Goal: Task Accomplishment & Management: Manage account settings

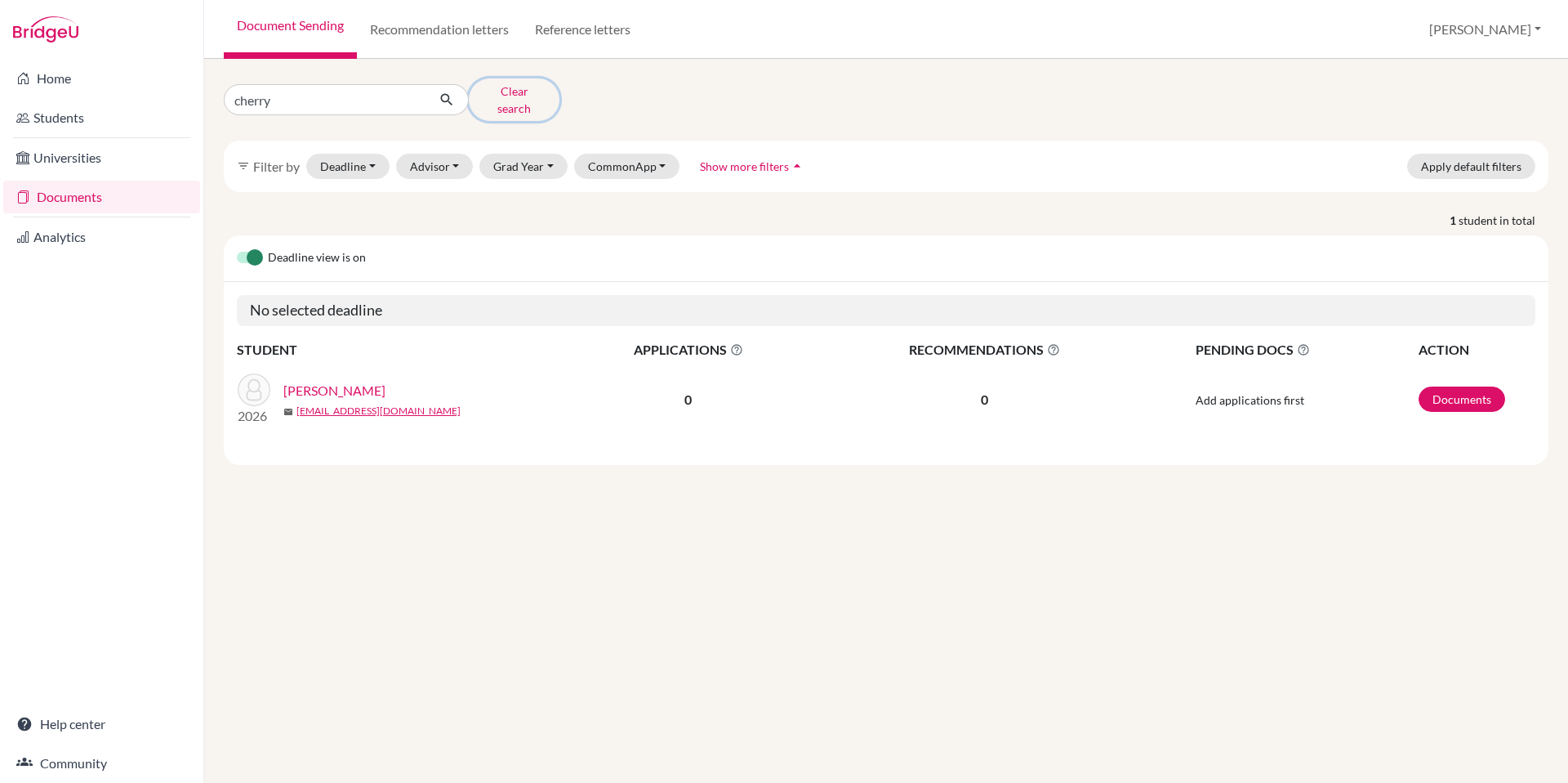
click at [502, 95] on button "Clear search" at bounding box center [514, 100] width 91 height 43
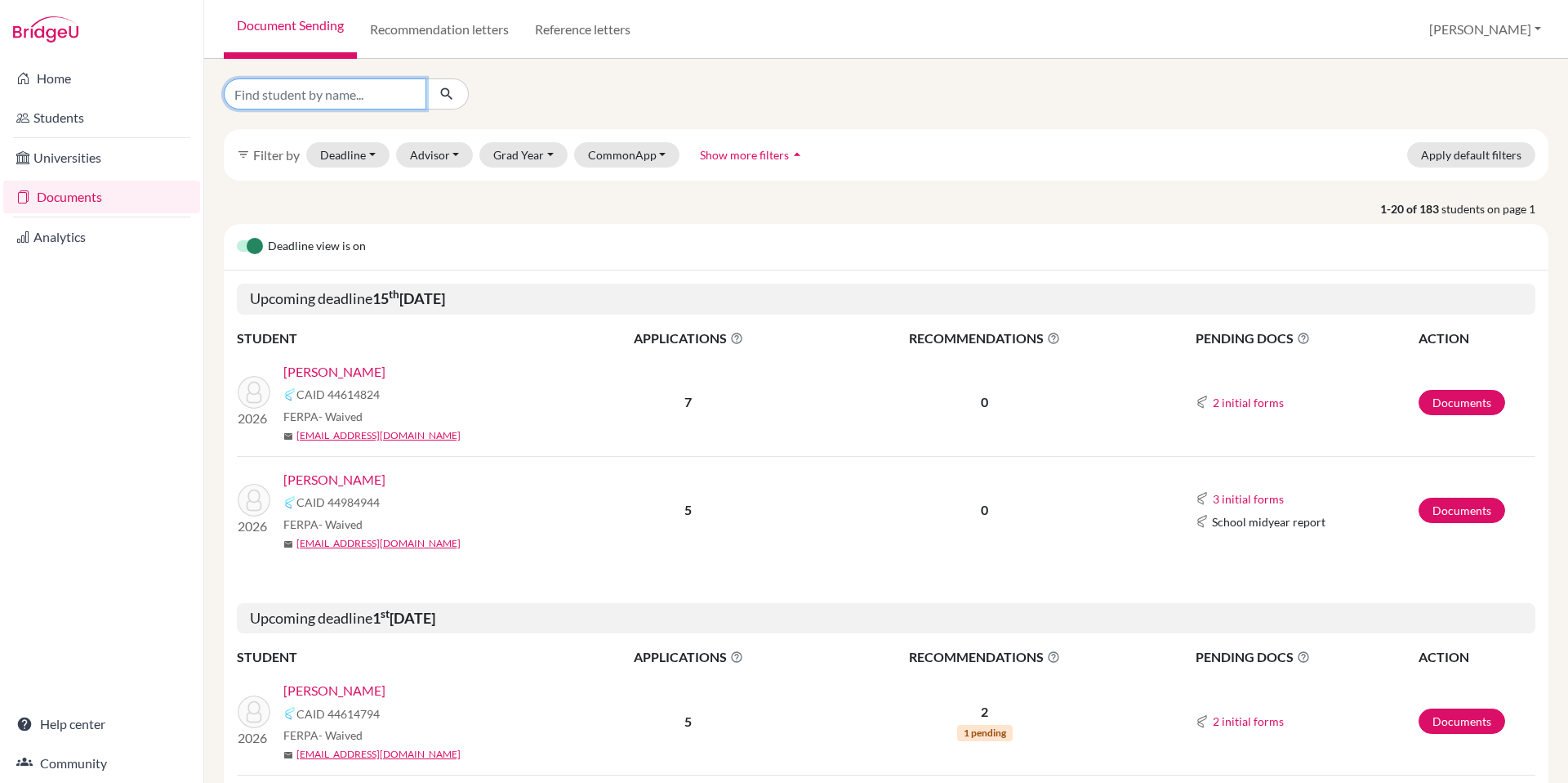
click at [349, 93] on input "Find student by name..." at bounding box center [325, 94] width 203 height 31
type input "[PERSON_NAME]"
click button "submit" at bounding box center [447, 94] width 44 height 31
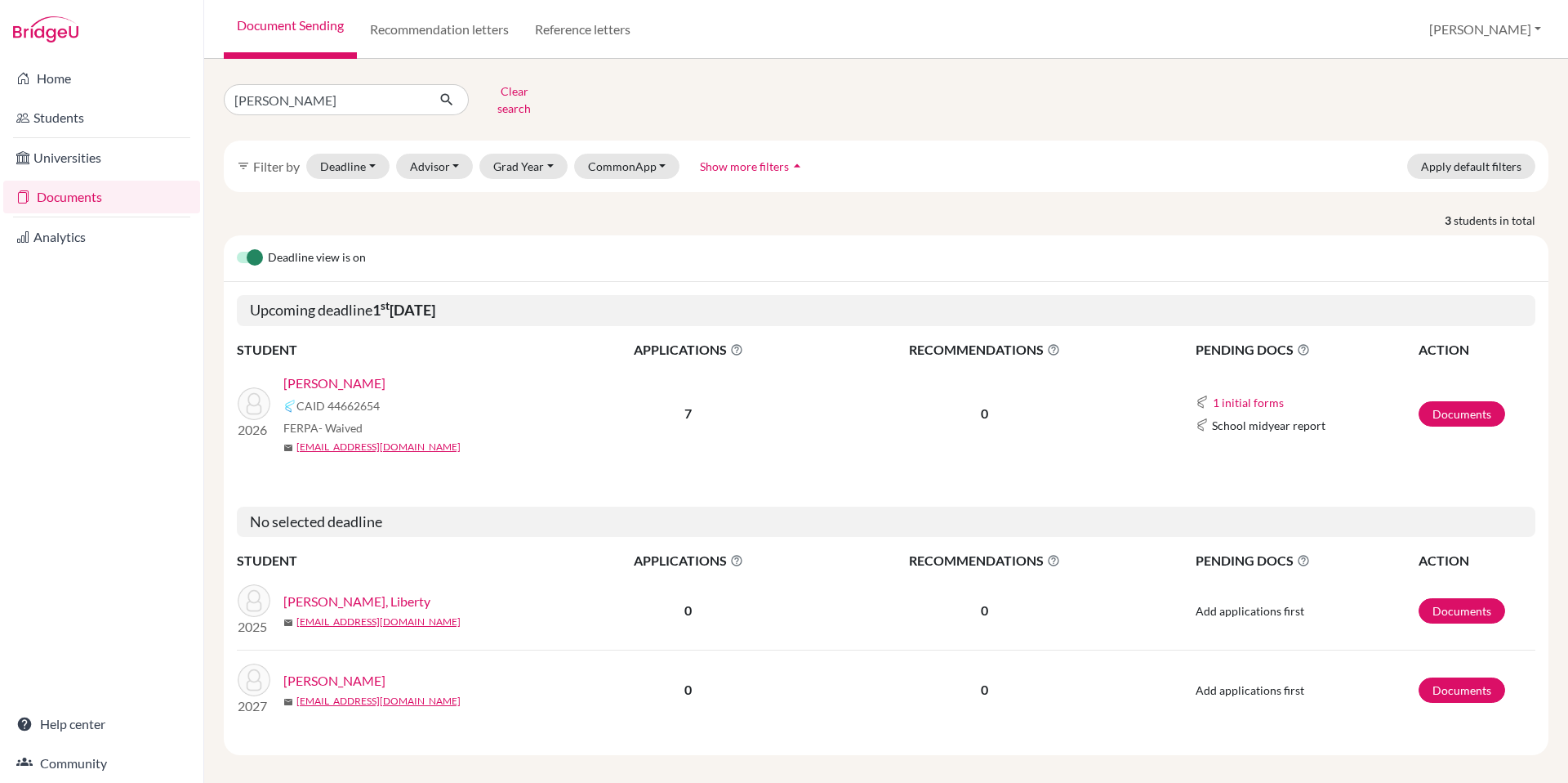
click at [315, 374] on link "[PERSON_NAME]" at bounding box center [334, 383] width 102 height 20
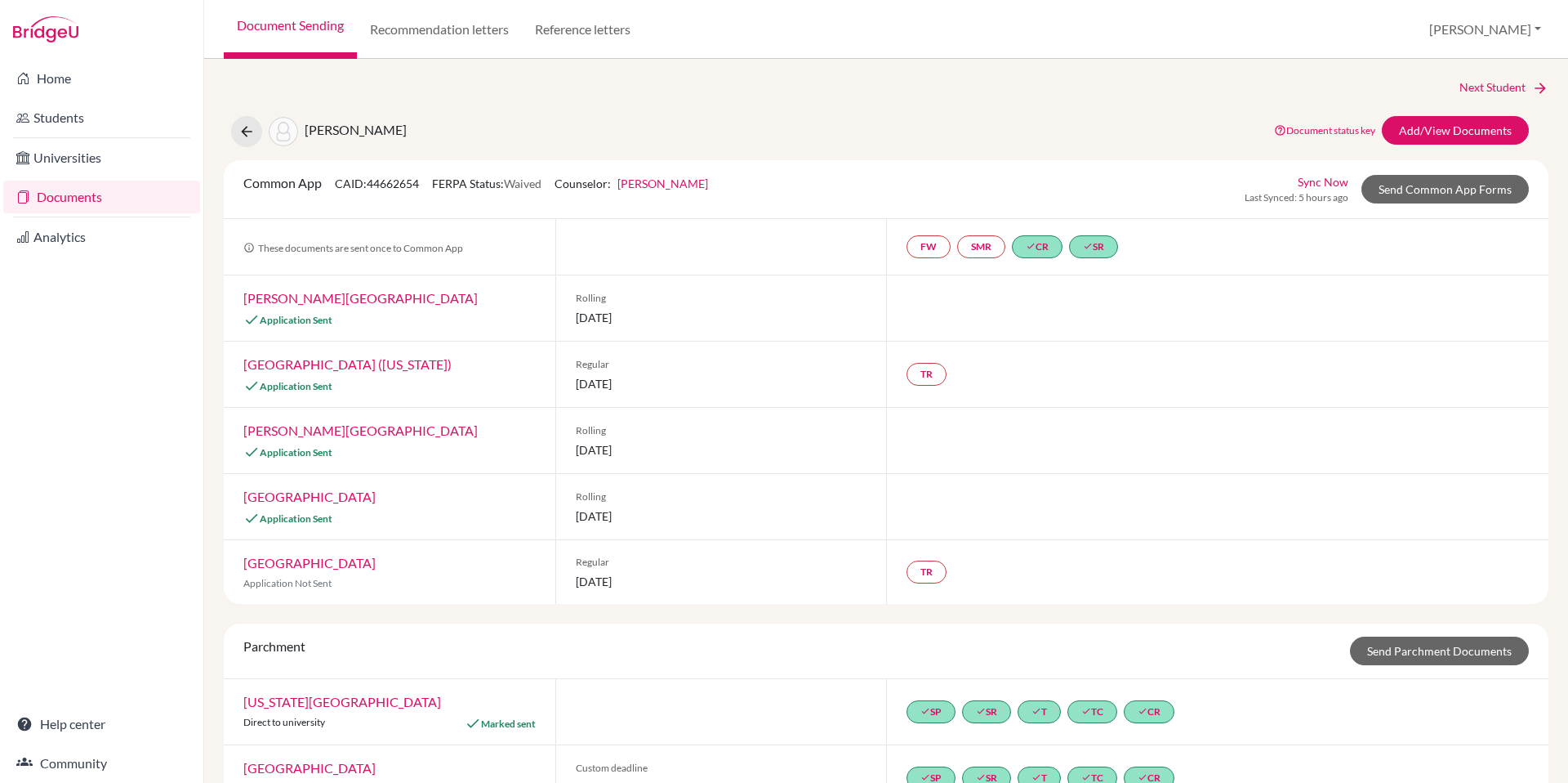
scroll to position [47, 0]
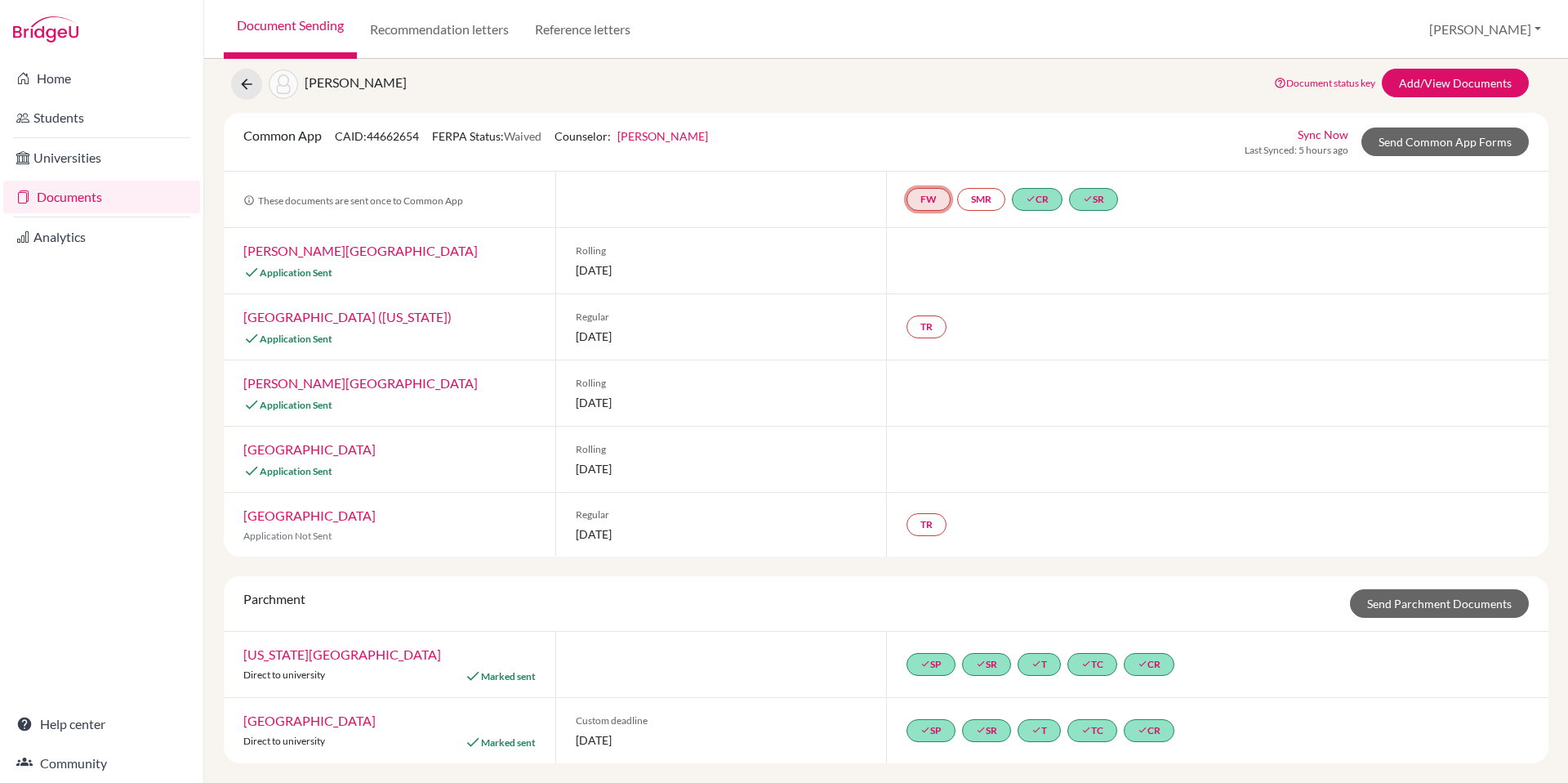
click at [922, 201] on link "FW" at bounding box center [928, 199] width 44 height 23
click at [957, 246] on div at bounding box center [1217, 260] width 662 height 65
click at [961, 271] on div at bounding box center [1217, 260] width 662 height 65
click at [934, 200] on link "FW" at bounding box center [928, 199] width 44 height 23
click at [932, 158] on small "Incomplete" at bounding box center [928, 165] width 60 height 15
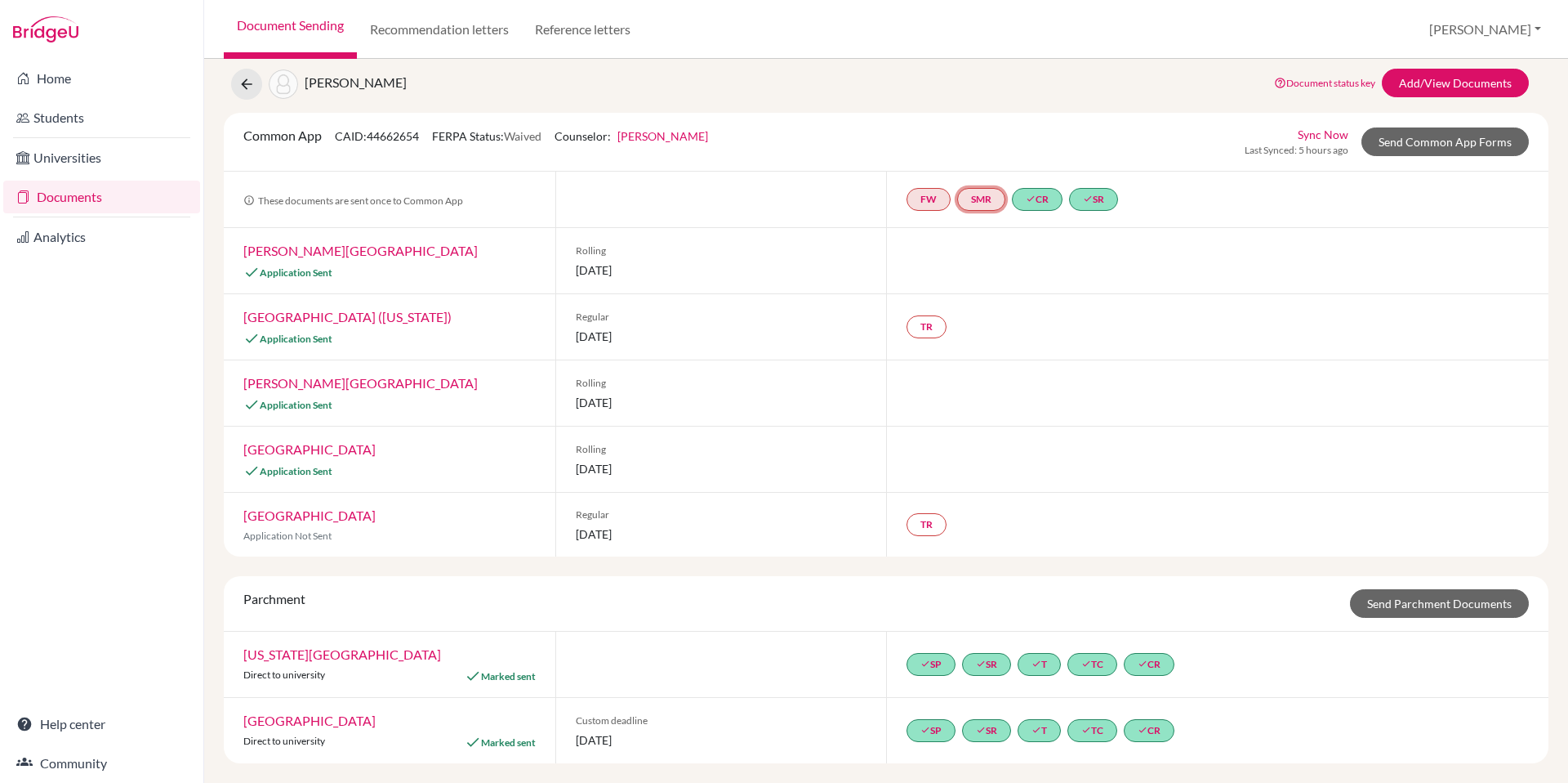
click at [973, 199] on link "SMR" at bounding box center [981, 199] width 48 height 23
click at [1002, 245] on div at bounding box center [1217, 260] width 662 height 65
click at [1436, 146] on link "Send Common App Forms" at bounding box center [1446, 141] width 168 height 28
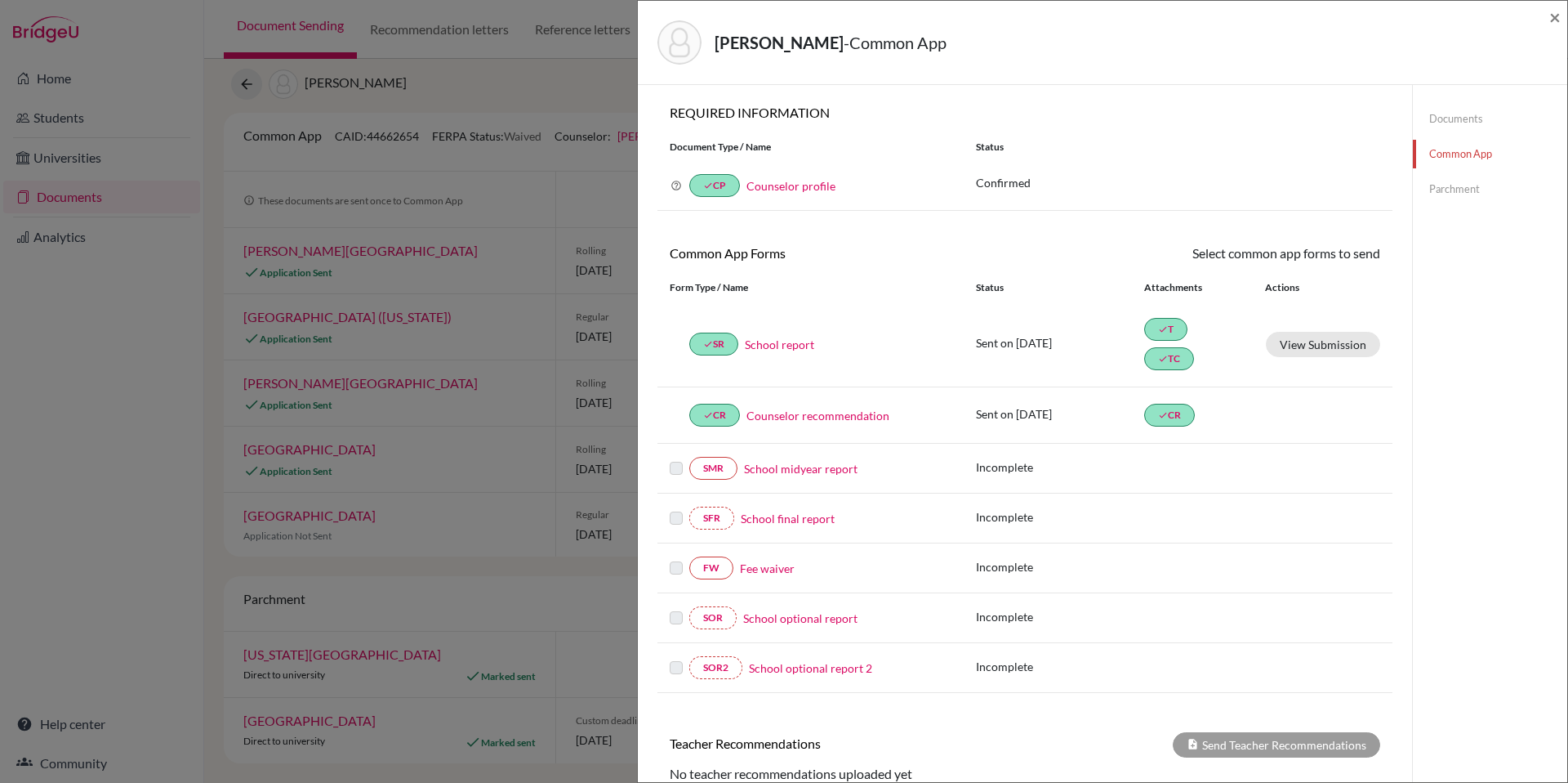
click at [789, 342] on link "School report" at bounding box center [779, 344] width 69 height 17
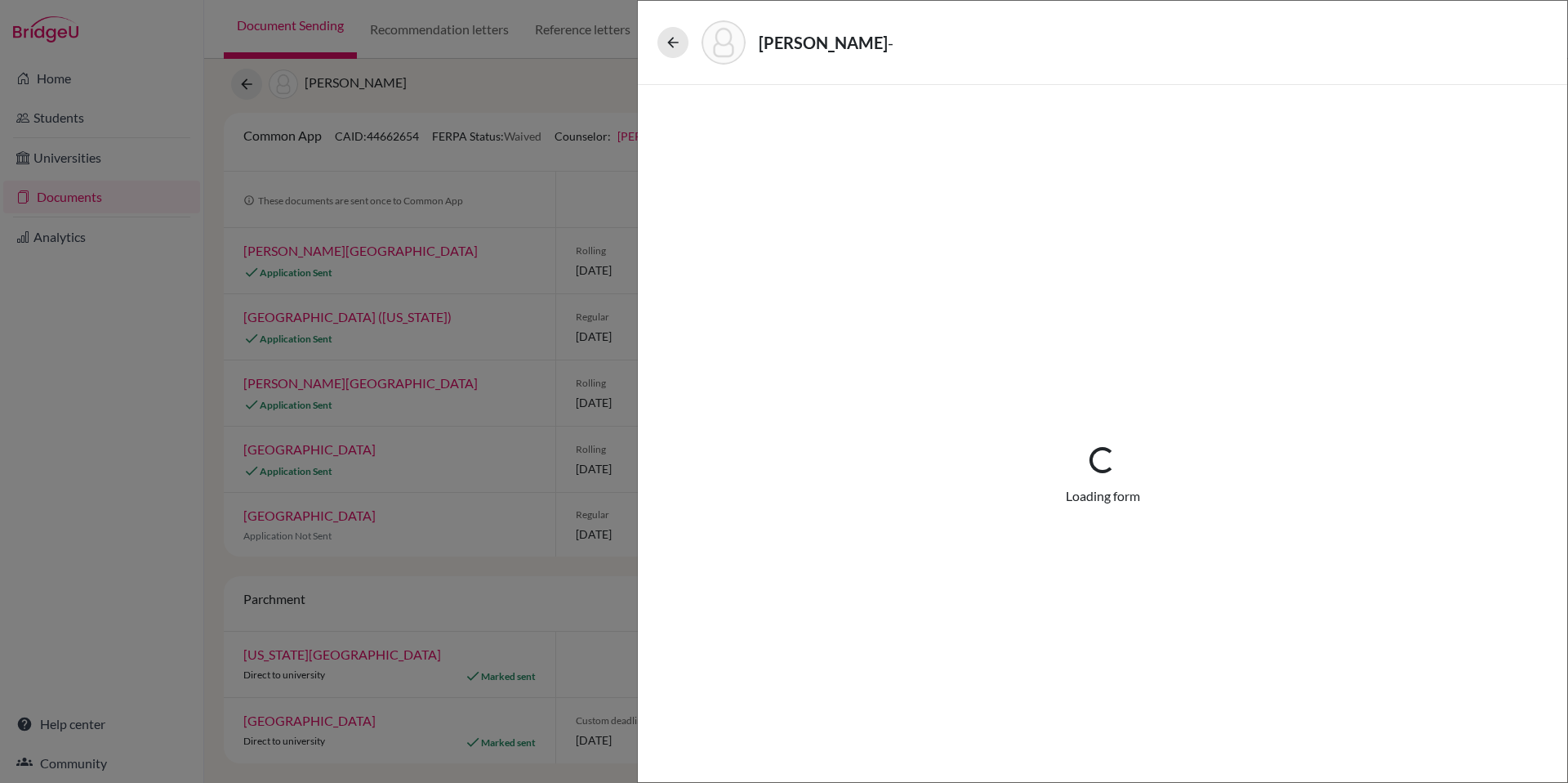
select select "1"
select select "661341"
select select "1"
select select "0"
select select "661342"
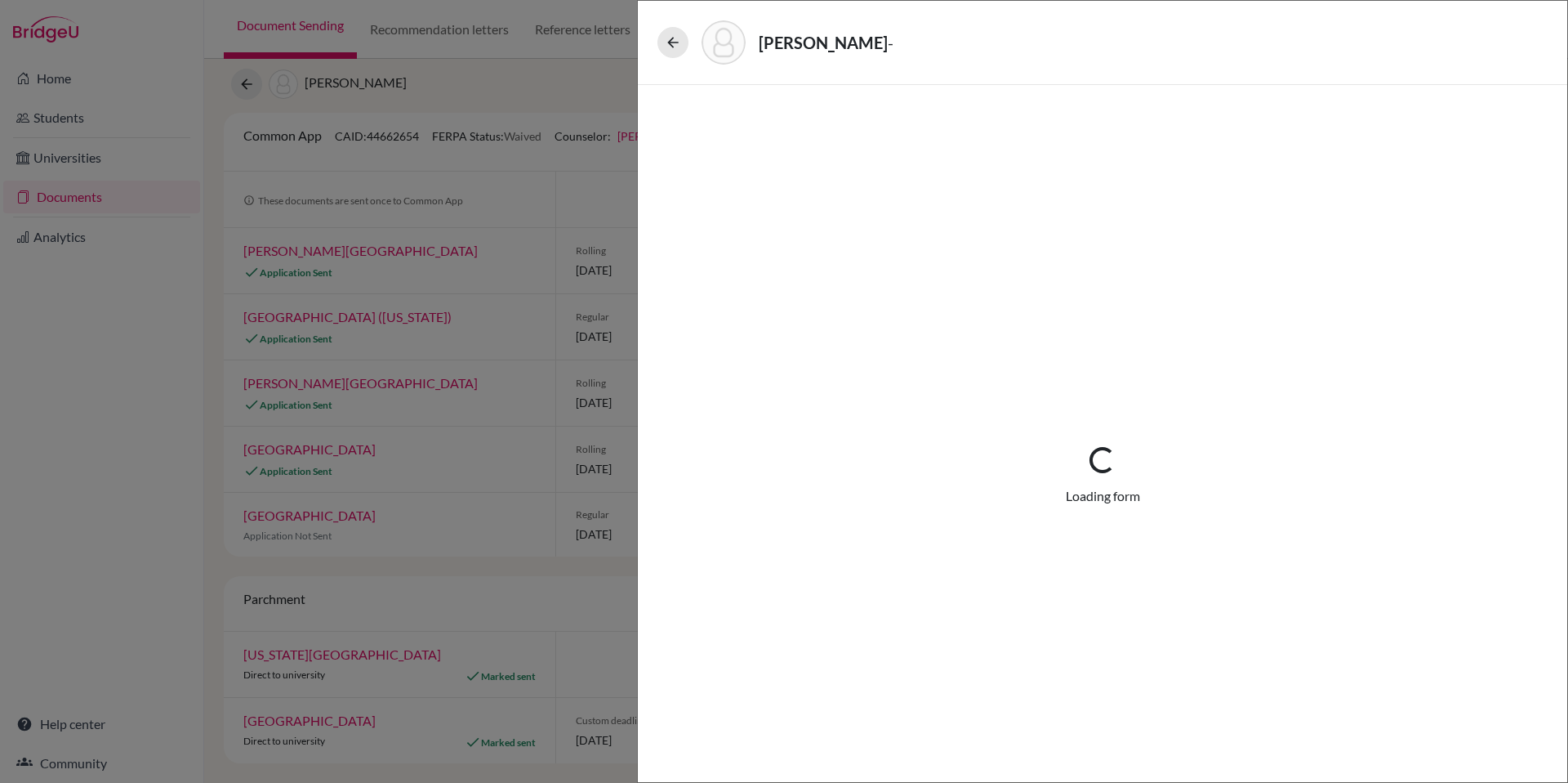
select select "0"
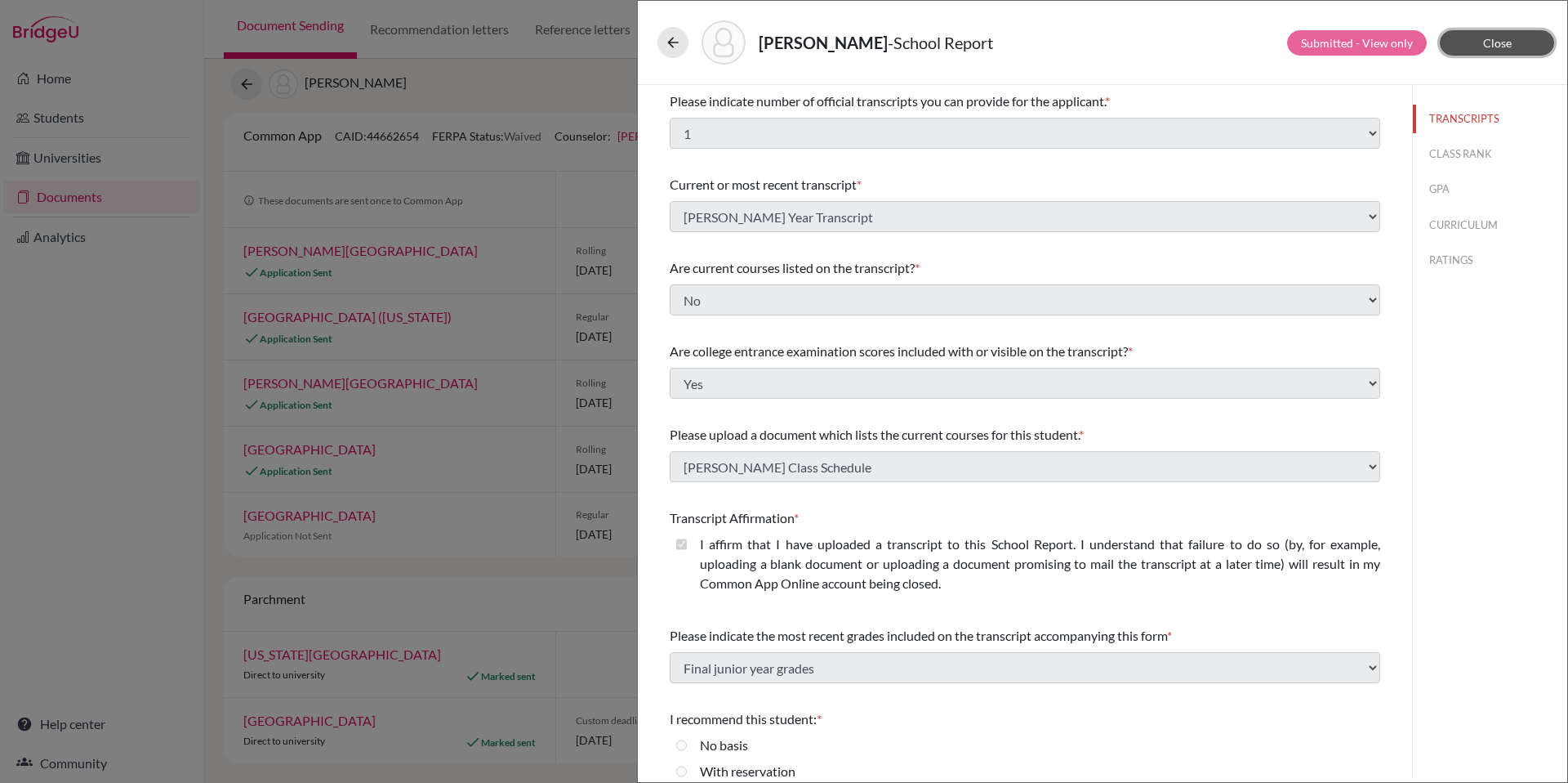
click at [1498, 45] on span "Close" at bounding box center [1497, 43] width 28 height 14
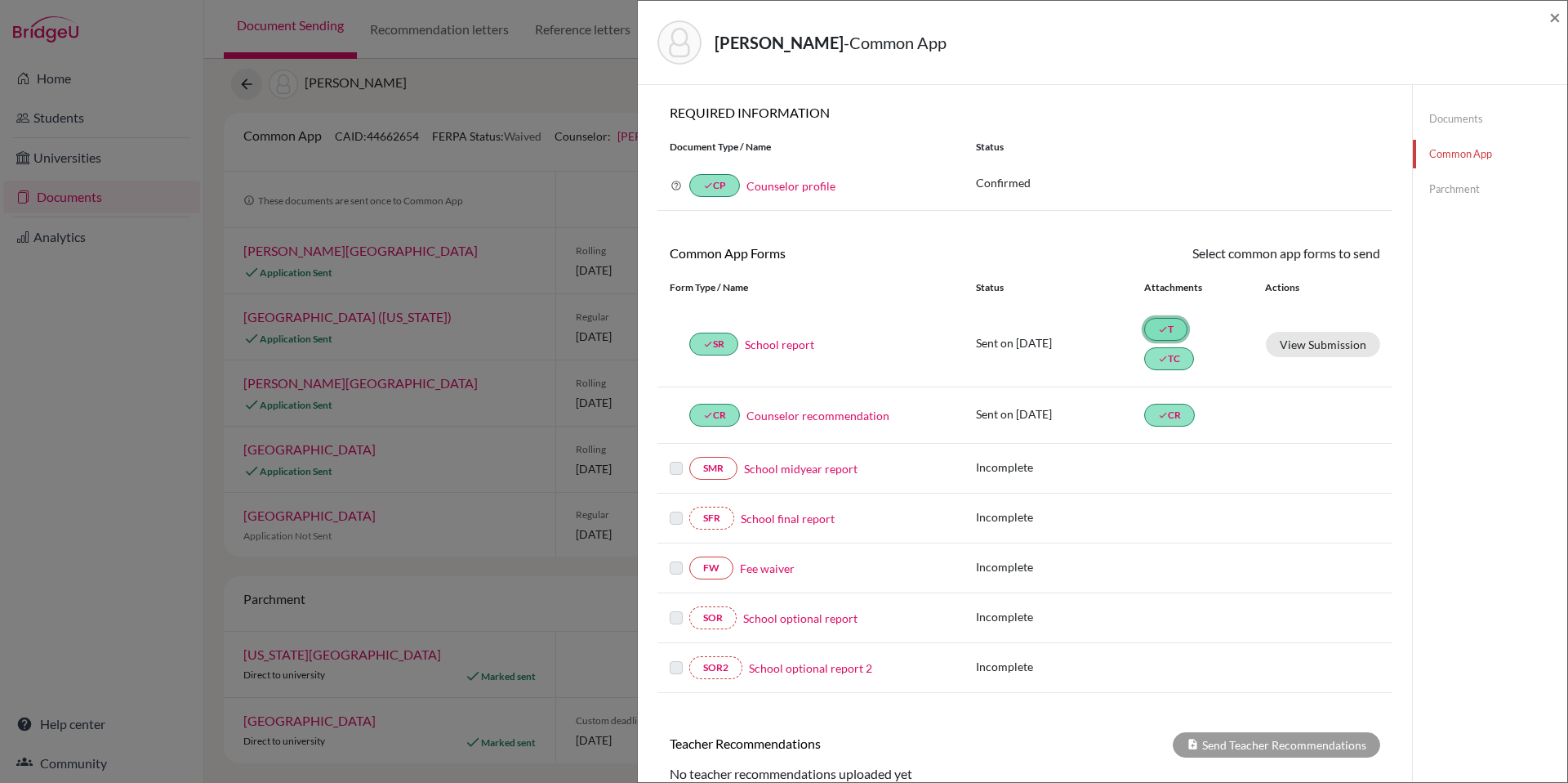
click at [1169, 333] on link "done T" at bounding box center [1166, 329] width 44 height 23
click at [1448, 113] on link "Documents" at bounding box center [1490, 118] width 154 height 28
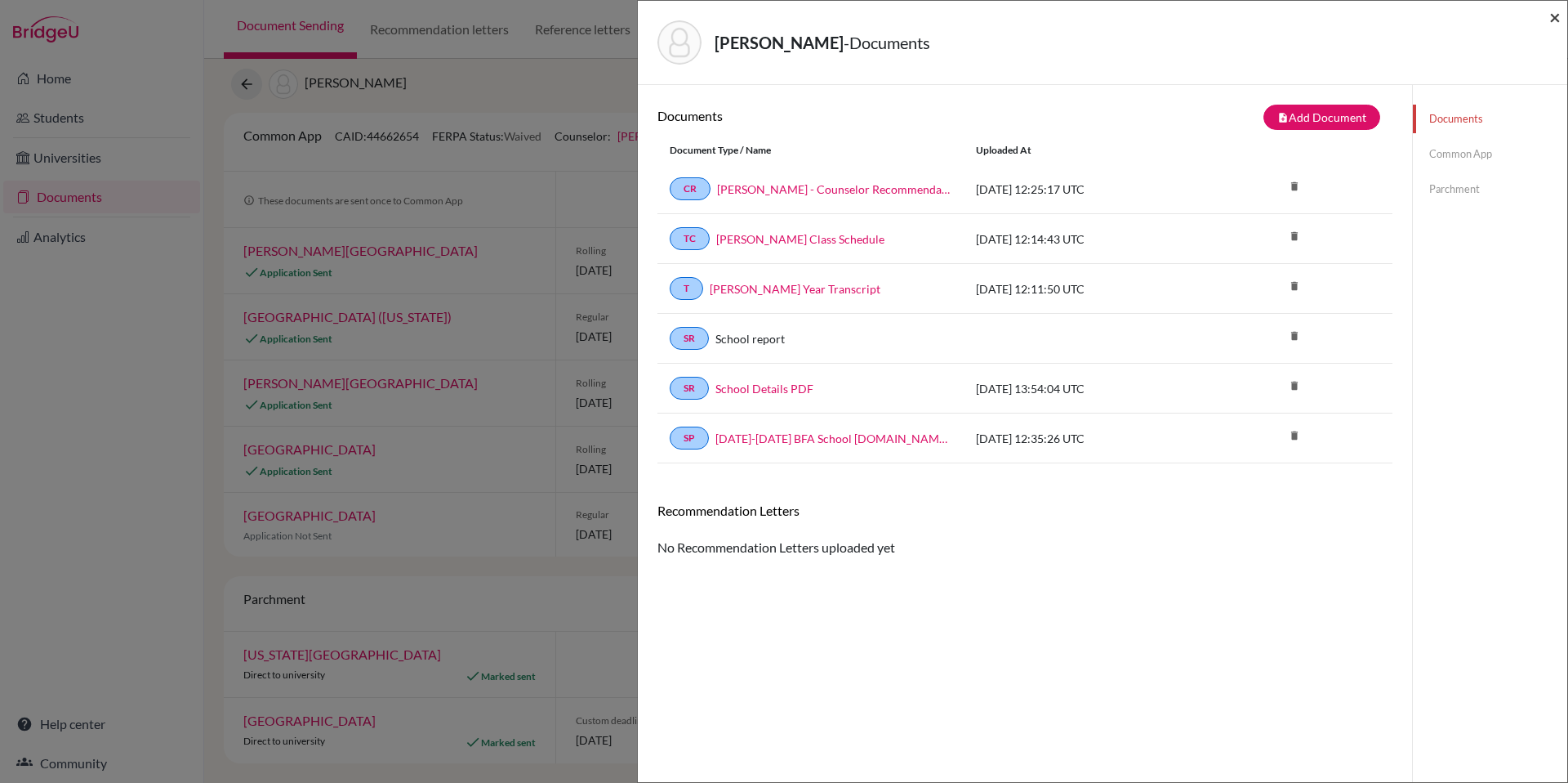
click at [1551, 17] on span "×" at bounding box center [1554, 17] width 11 height 24
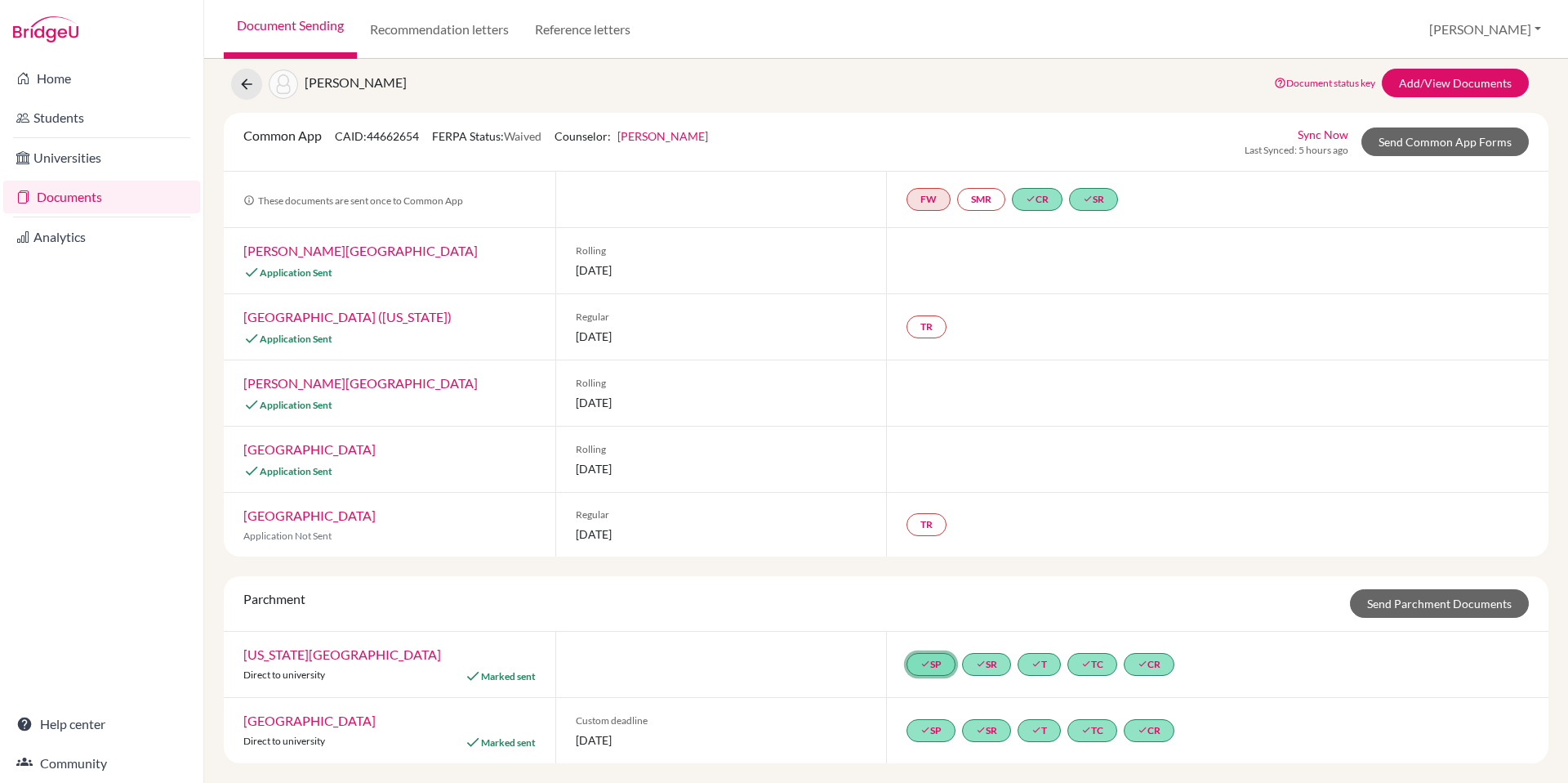
click at [924, 669] on link "done SP" at bounding box center [931, 664] width 49 height 23
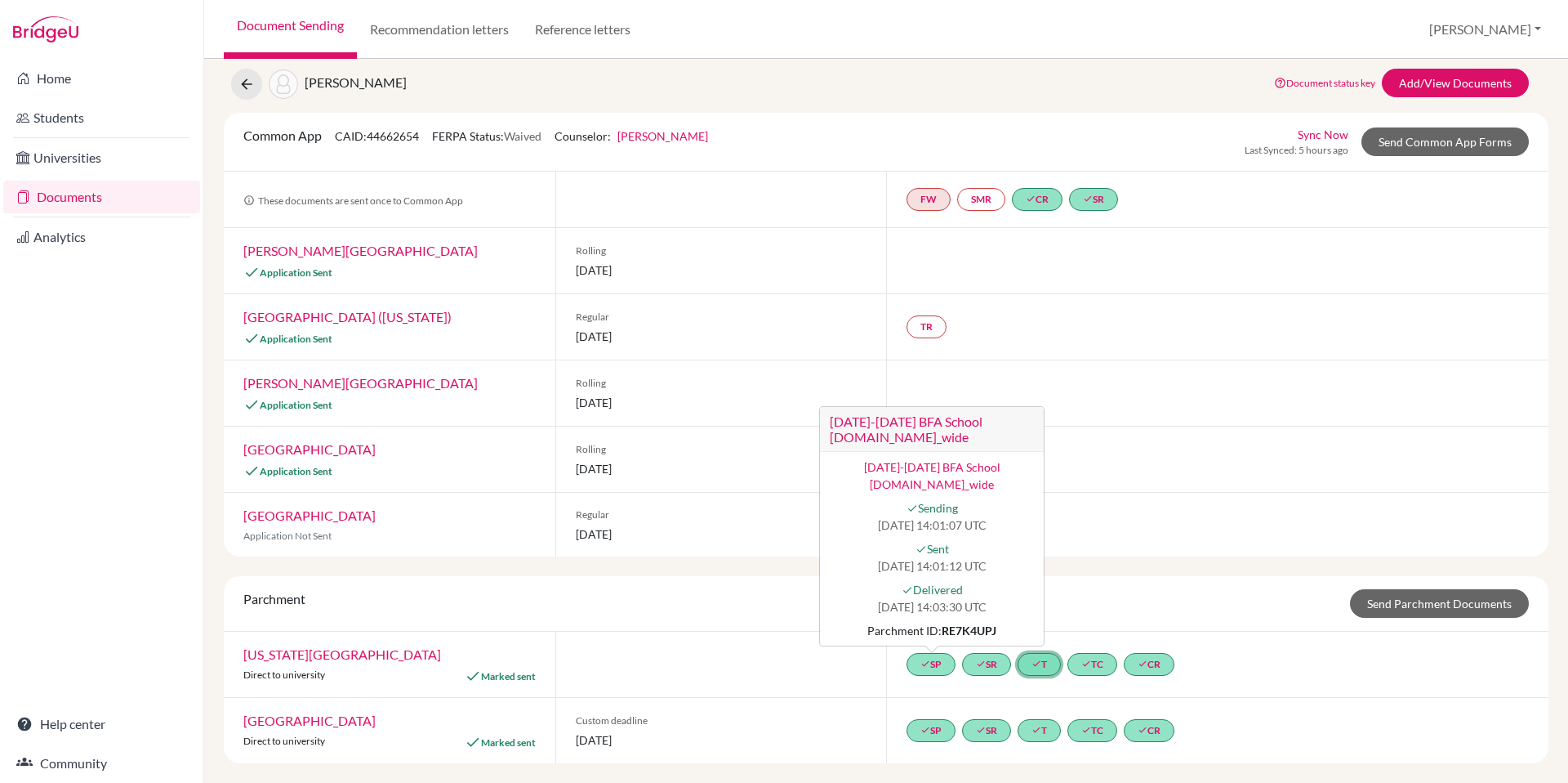
click at [1035, 662] on icon "done" at bounding box center [1035, 663] width 9 height 9
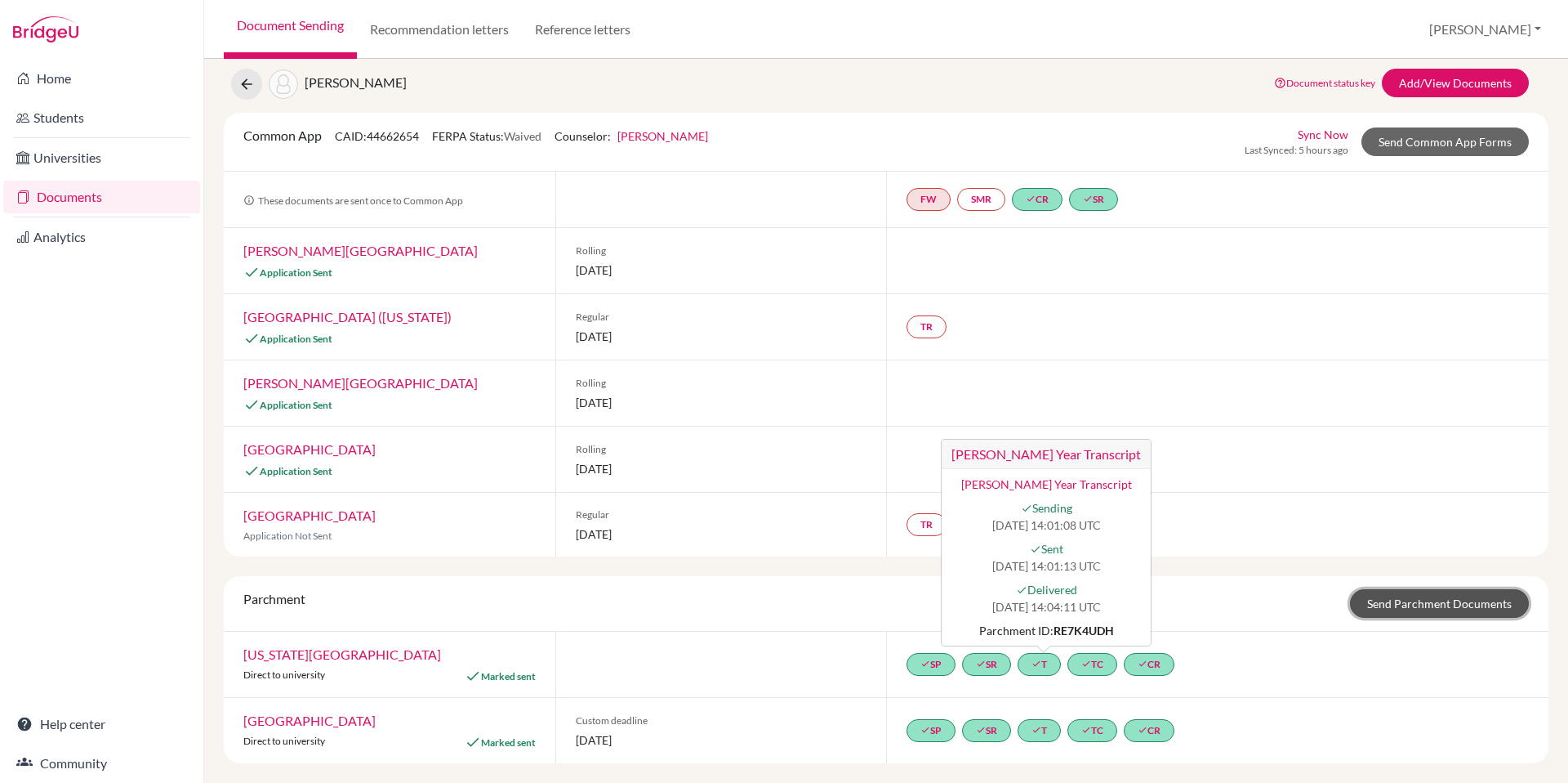
click at [1449, 607] on link "Send Parchment Documents" at bounding box center [1439, 603] width 179 height 28
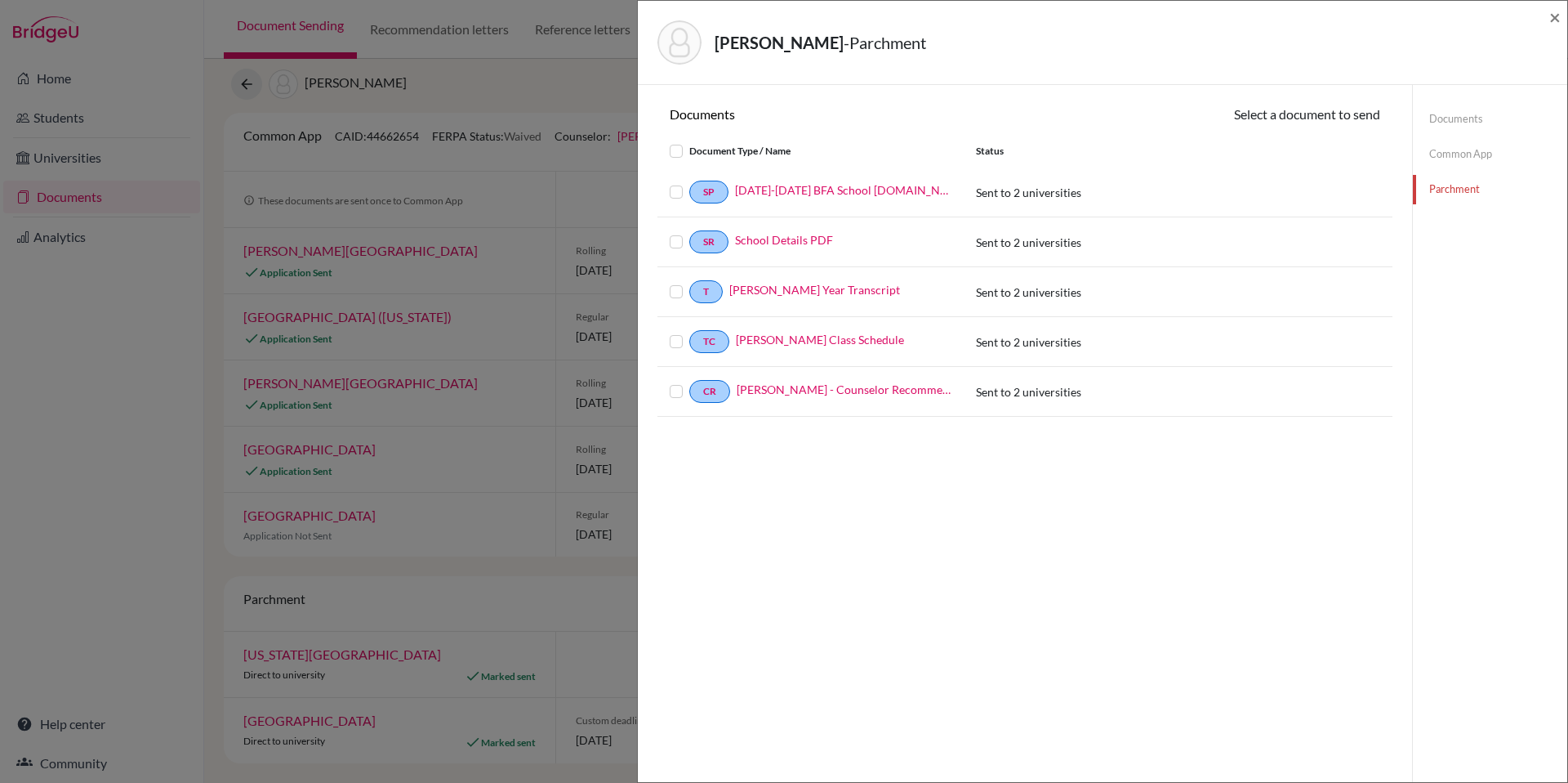
click at [689, 141] on label at bounding box center [689, 141] width 0 height 0
click at [0, 0] on input "checkbox" at bounding box center [0, 0] width 0 height 0
click at [1354, 110] on button "Continue" at bounding box center [1335, 117] width 91 height 26
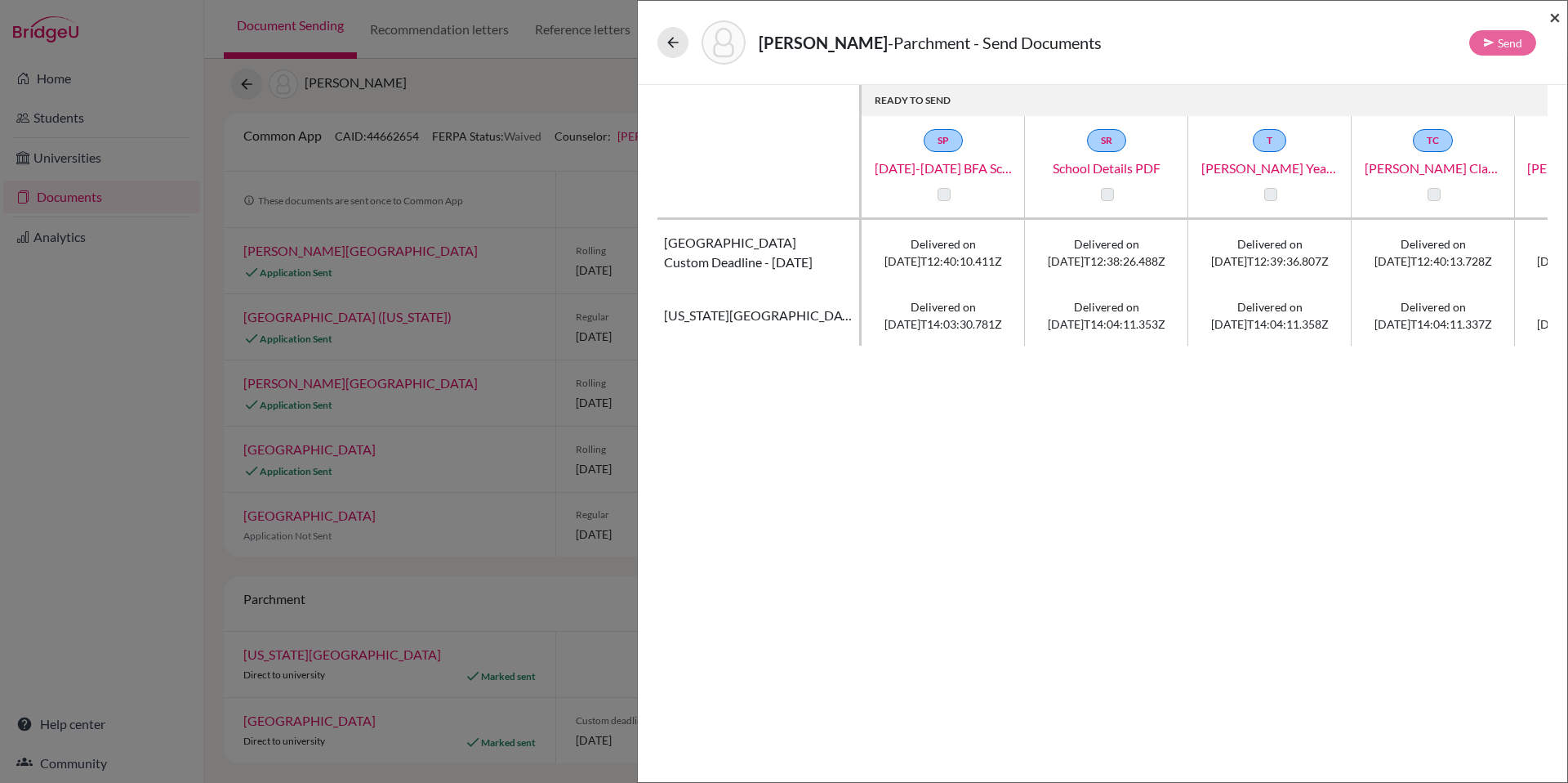
click at [1553, 18] on span "×" at bounding box center [1554, 17] width 11 height 24
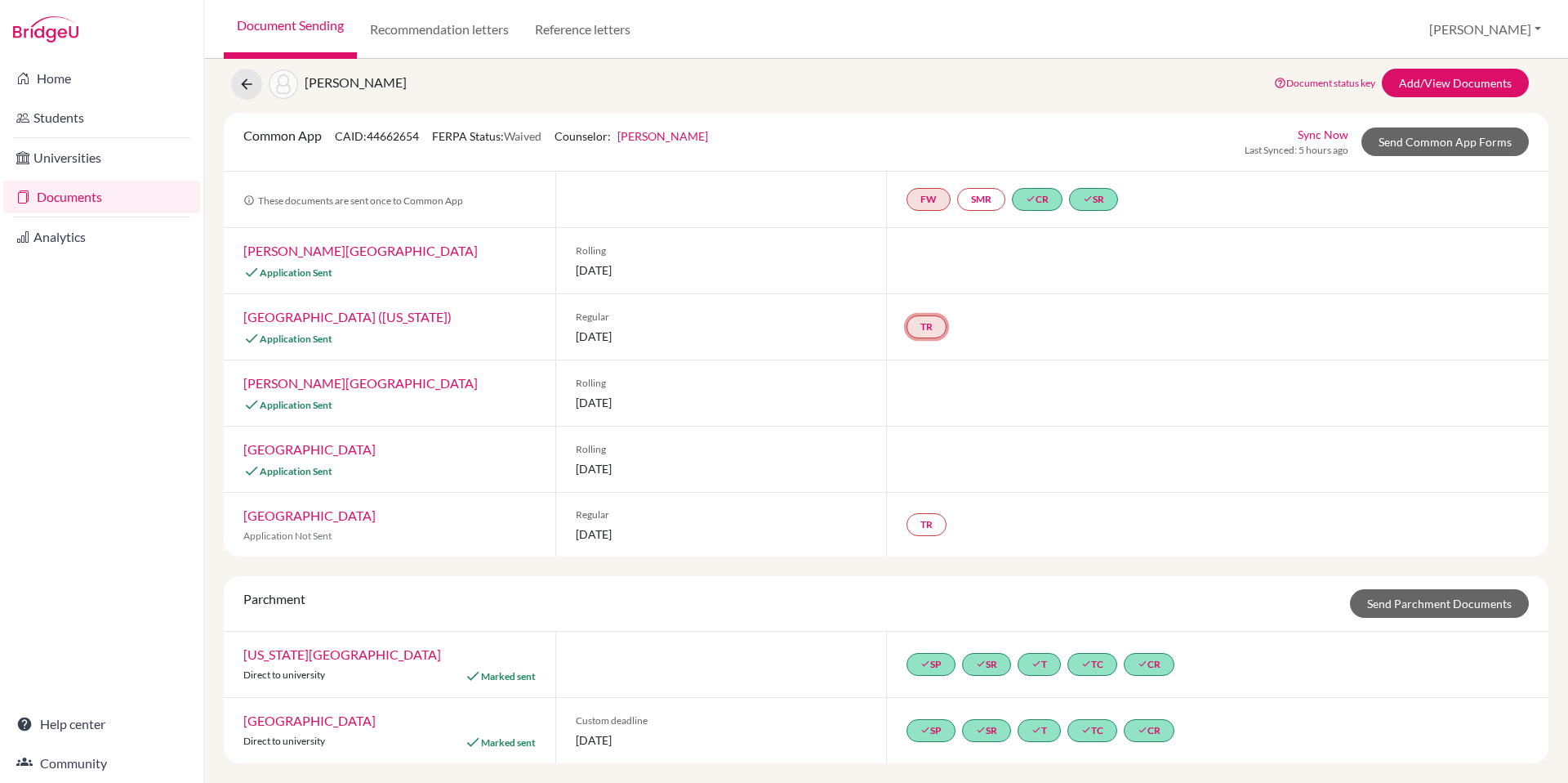
click at [913, 328] on link "TR" at bounding box center [927, 326] width 40 height 23
click at [320, 316] on link "Wheaton College (Illinois)" at bounding box center [347, 316] width 208 height 15
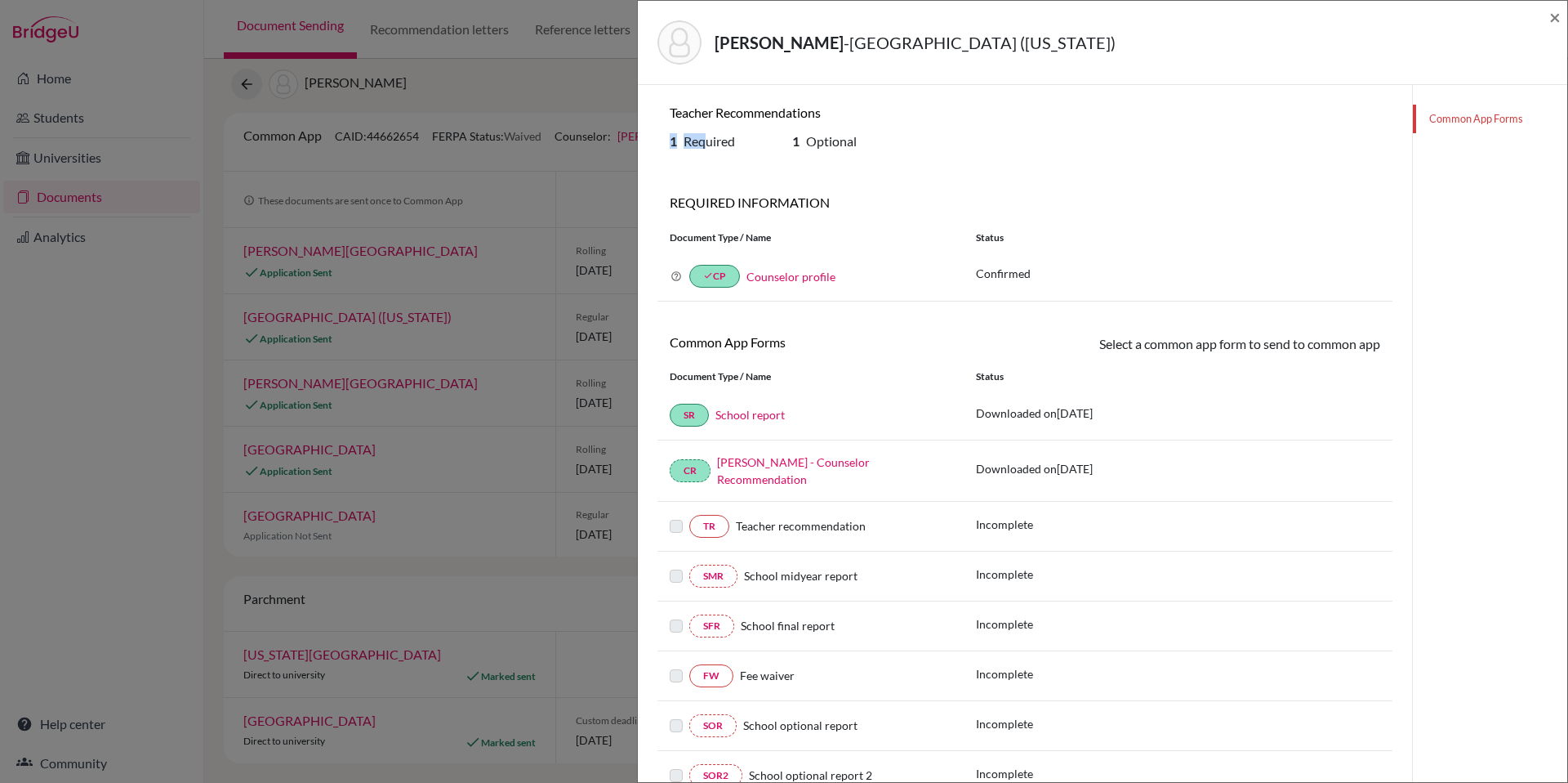
drag, startPoint x: 671, startPoint y: 141, endPoint x: 710, endPoint y: 144, distance: 39.1
click at [710, 144] on h6 "1 Required" at bounding box center [718, 140] width 98 height 15
drag, startPoint x: 793, startPoint y: 141, endPoint x: 837, endPoint y: 144, distance: 44.1
click at [837, 144] on h6 "1 Optional" at bounding box center [841, 140] width 98 height 15
click at [854, 144] on span "Optional" at bounding box center [831, 140] width 51 height 15
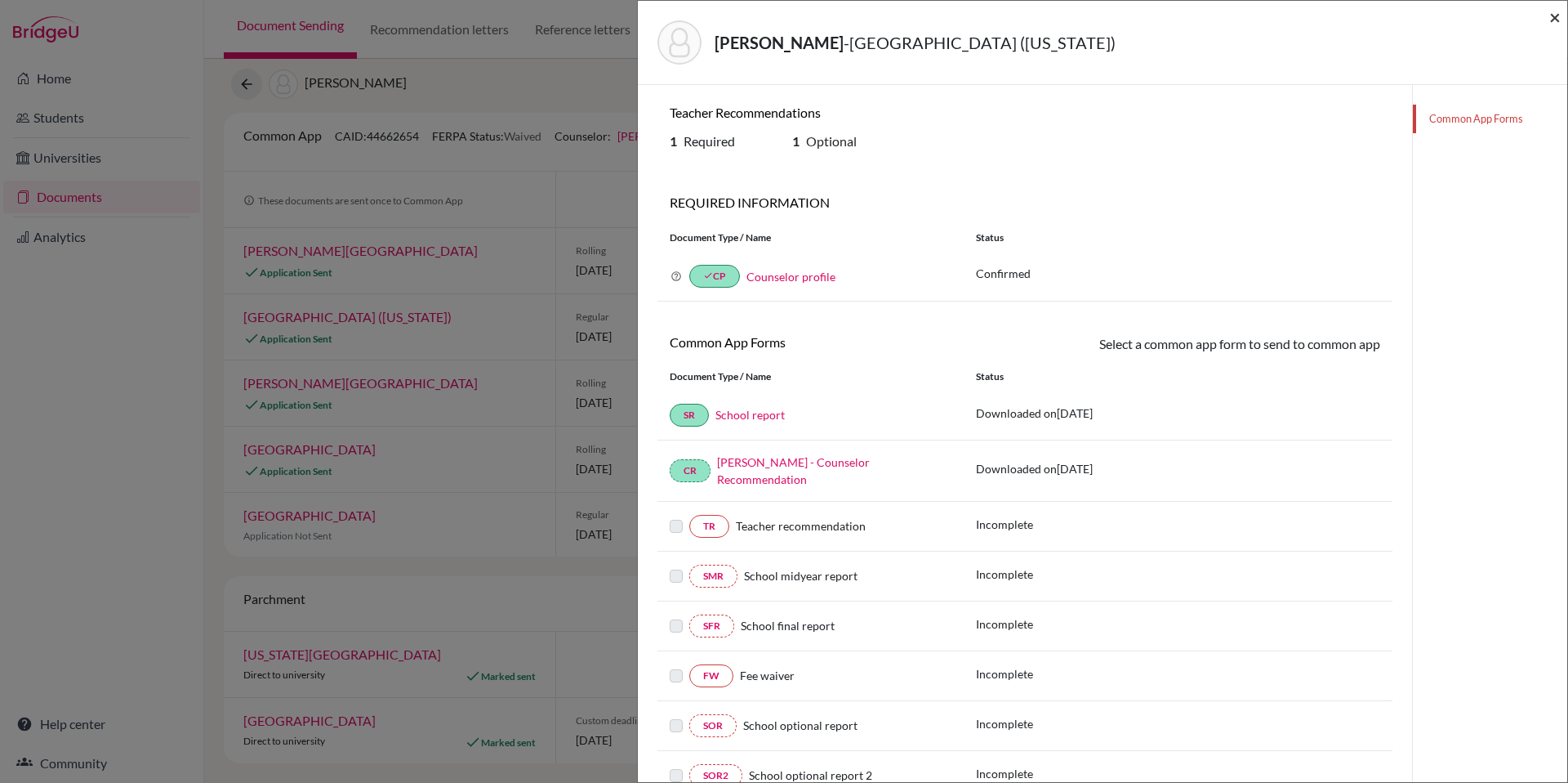
click at [1553, 15] on span "×" at bounding box center [1554, 17] width 11 height 24
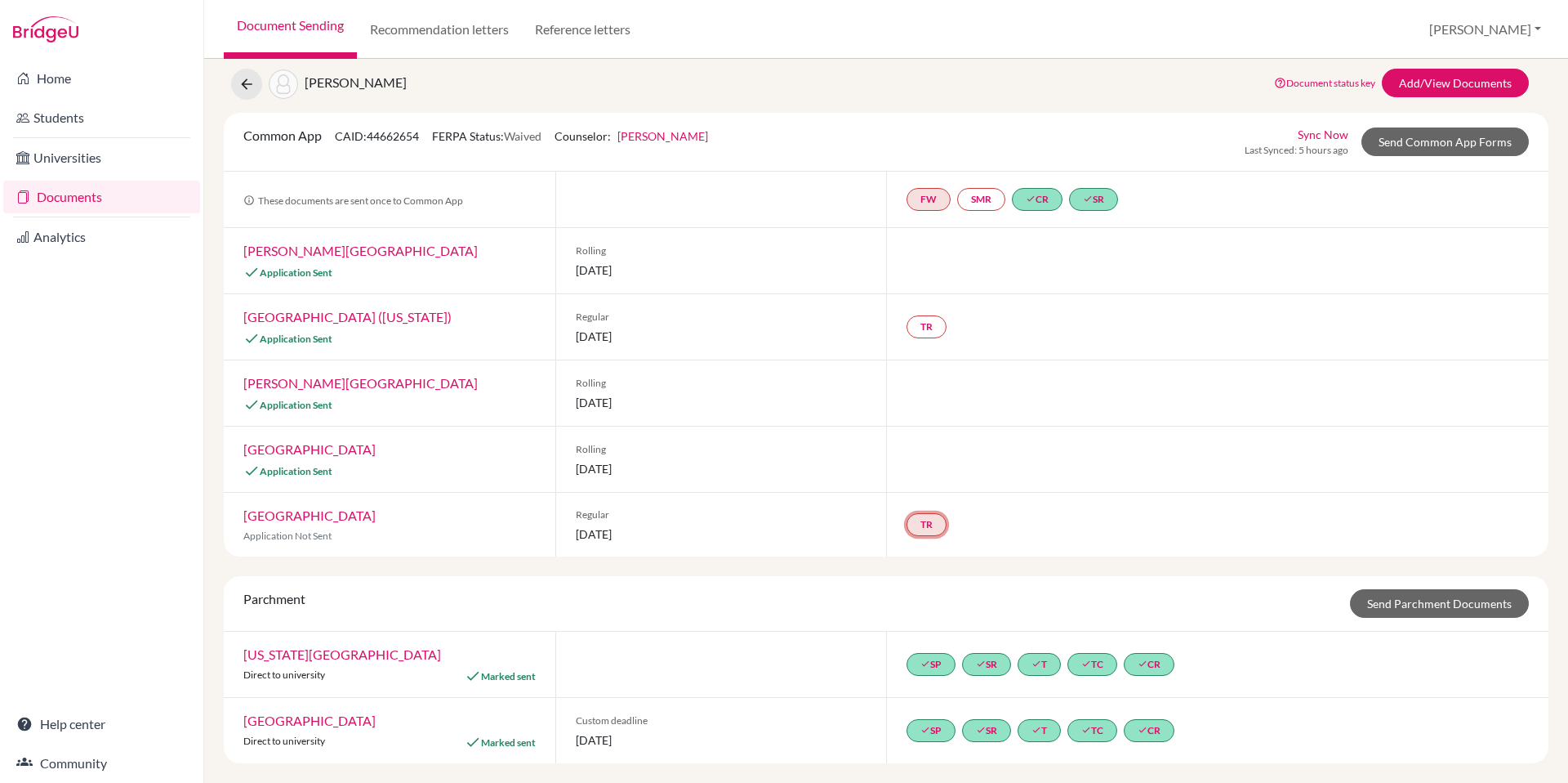
click at [922, 533] on link "TR" at bounding box center [927, 524] width 40 height 23
click at [1033, 521] on div "TR Teacher recommendation Incomplete" at bounding box center [1217, 524] width 662 height 63
drag, startPoint x: 573, startPoint y: 339, endPoint x: 671, endPoint y: 340, distance: 98.0
click at [671, 340] on span "15 January 2026" at bounding box center [721, 336] width 291 height 17
click at [352, 314] on link "Wheaton College (Illinois)" at bounding box center [347, 316] width 208 height 15
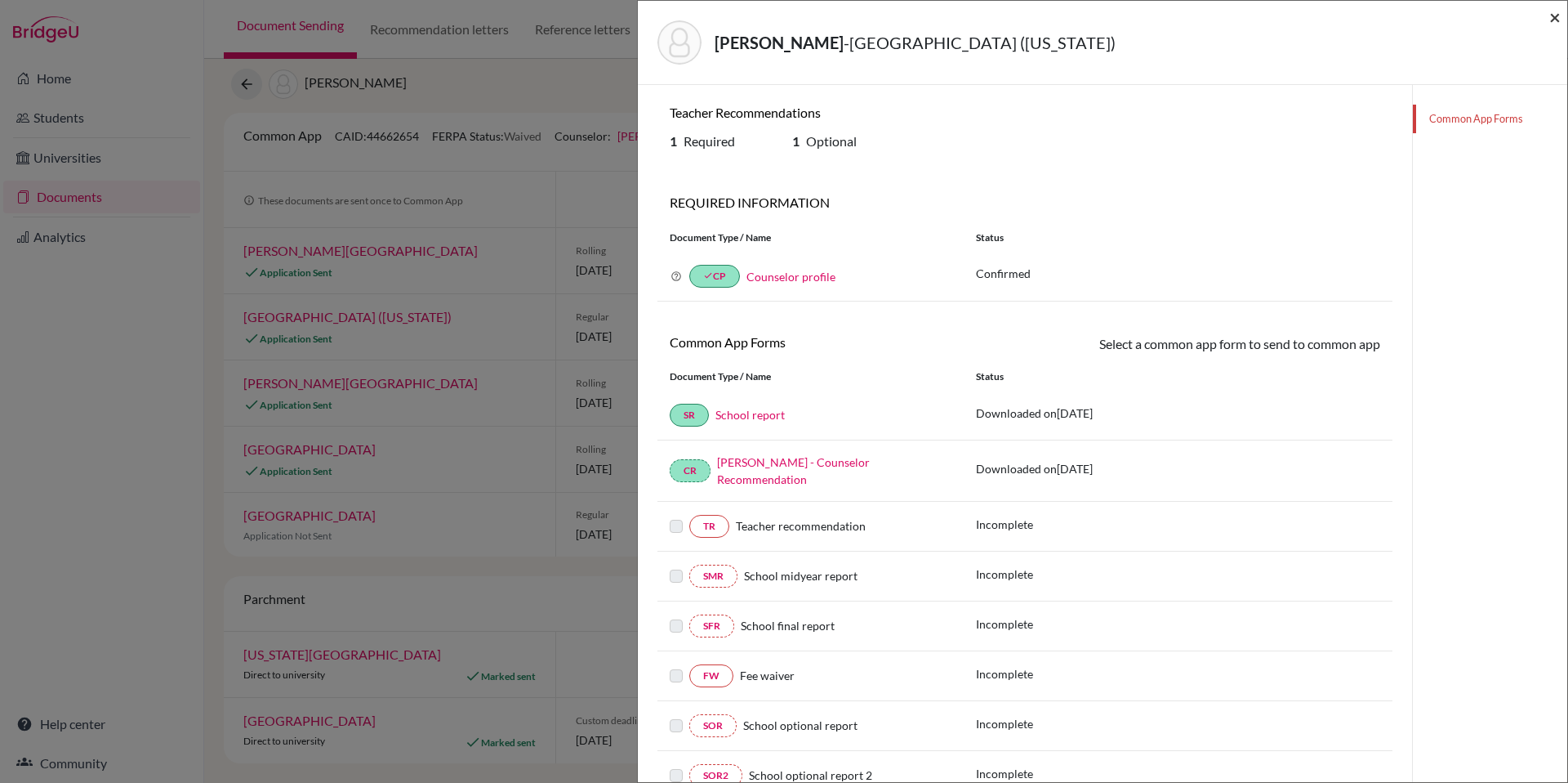
click at [1558, 21] on span "×" at bounding box center [1554, 17] width 11 height 24
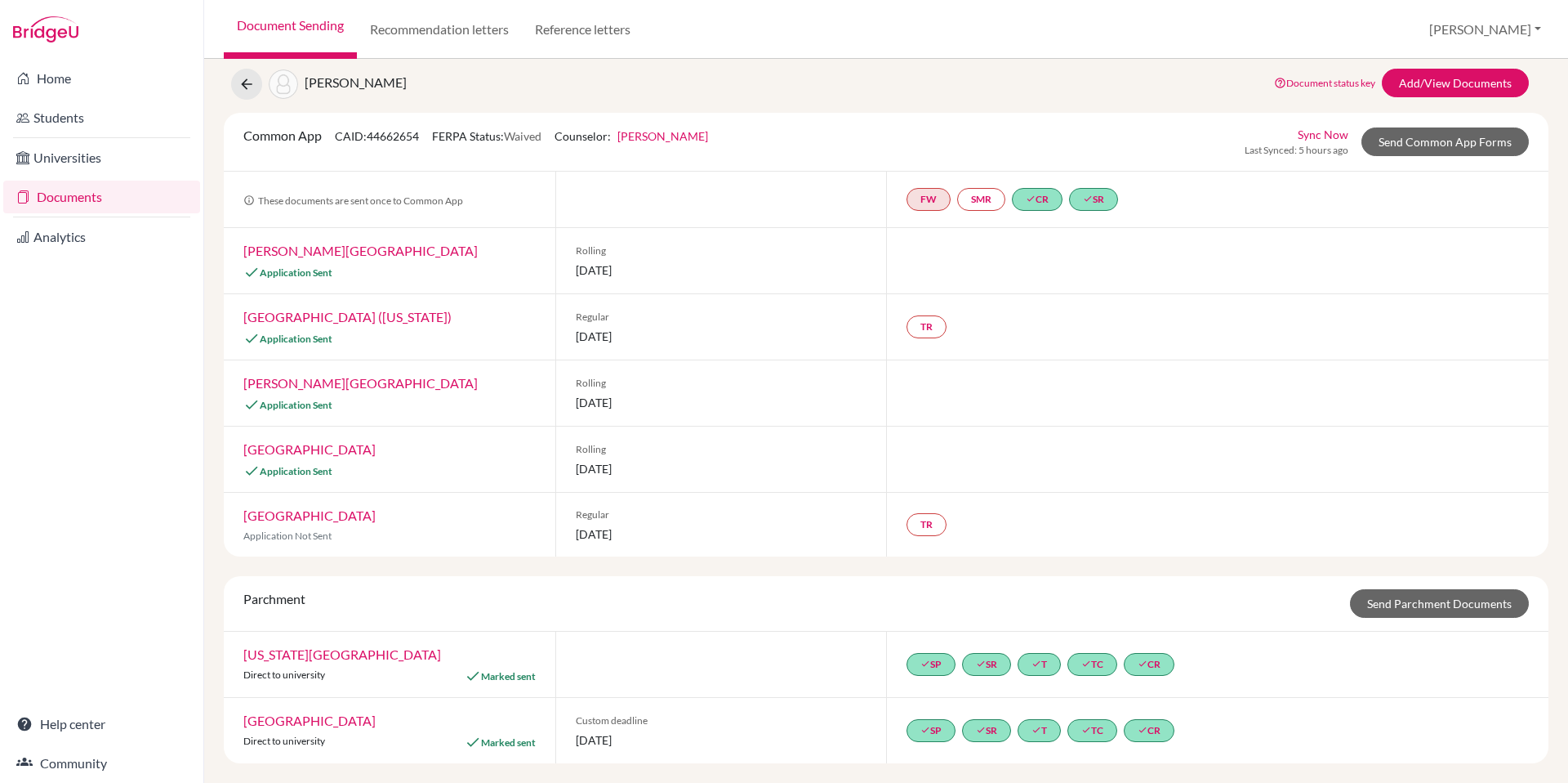
click at [346, 316] on link "Wheaton College (Illinois)" at bounding box center [347, 316] width 208 height 15
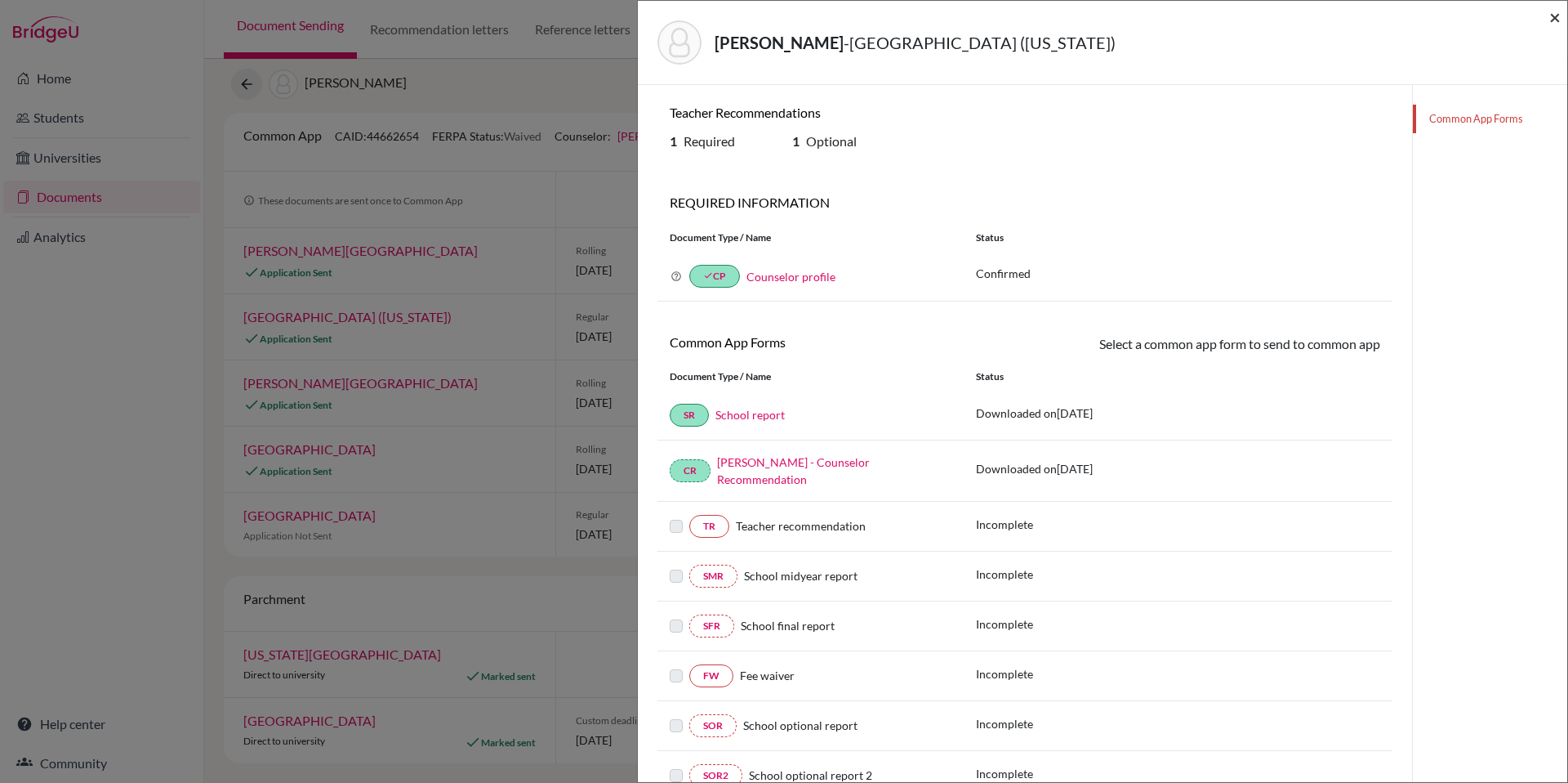
click at [1552, 25] on span "×" at bounding box center [1554, 17] width 11 height 24
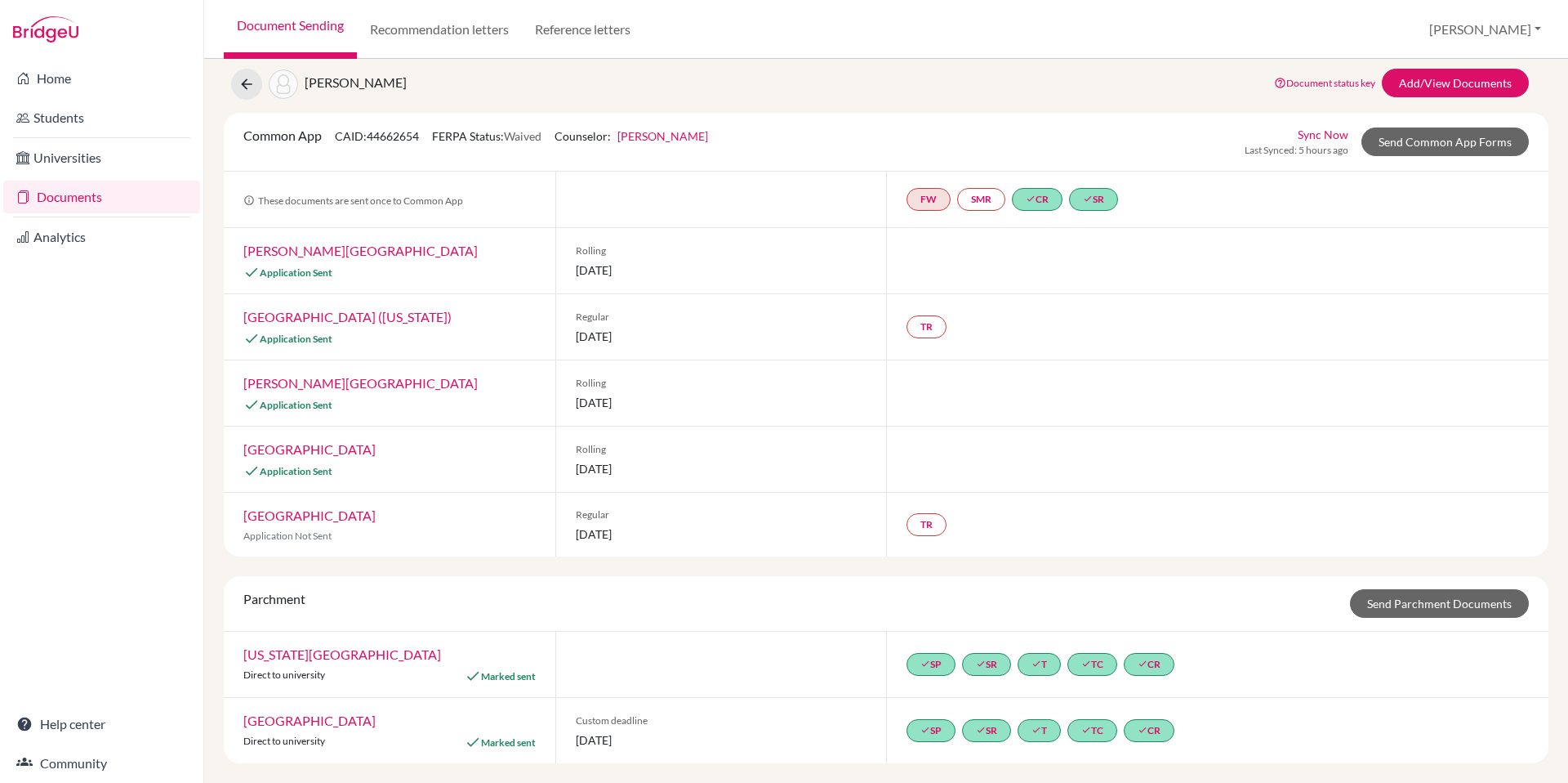
click at [783, 146] on div "Common App CAID: 44662654 FERPA Status: Waived Counselor: John Witty First Name…" at bounding box center [886, 141] width 1310 height 32
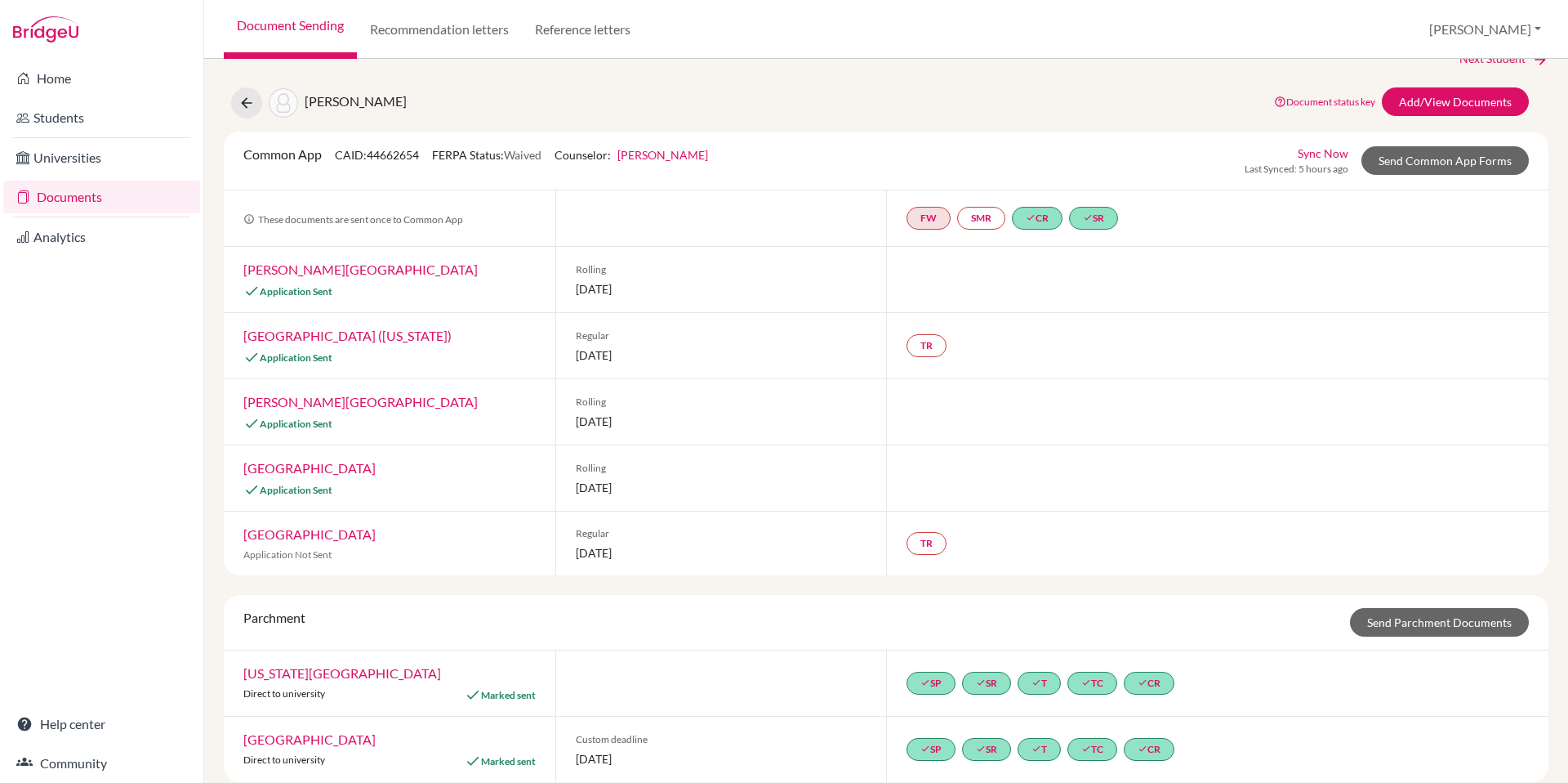
scroll to position [47, 0]
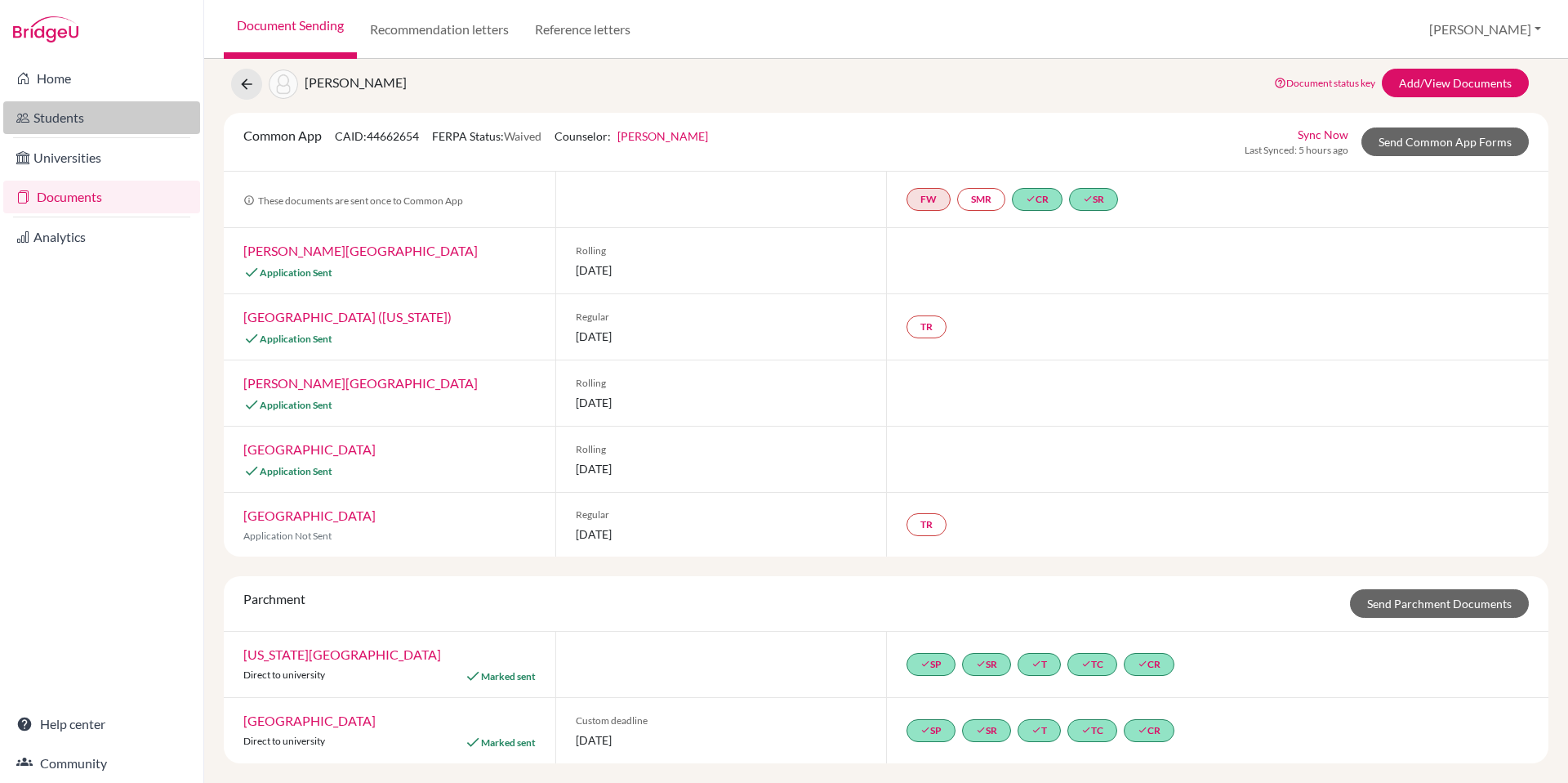
click at [63, 117] on link "Students" at bounding box center [102, 117] width 197 height 33
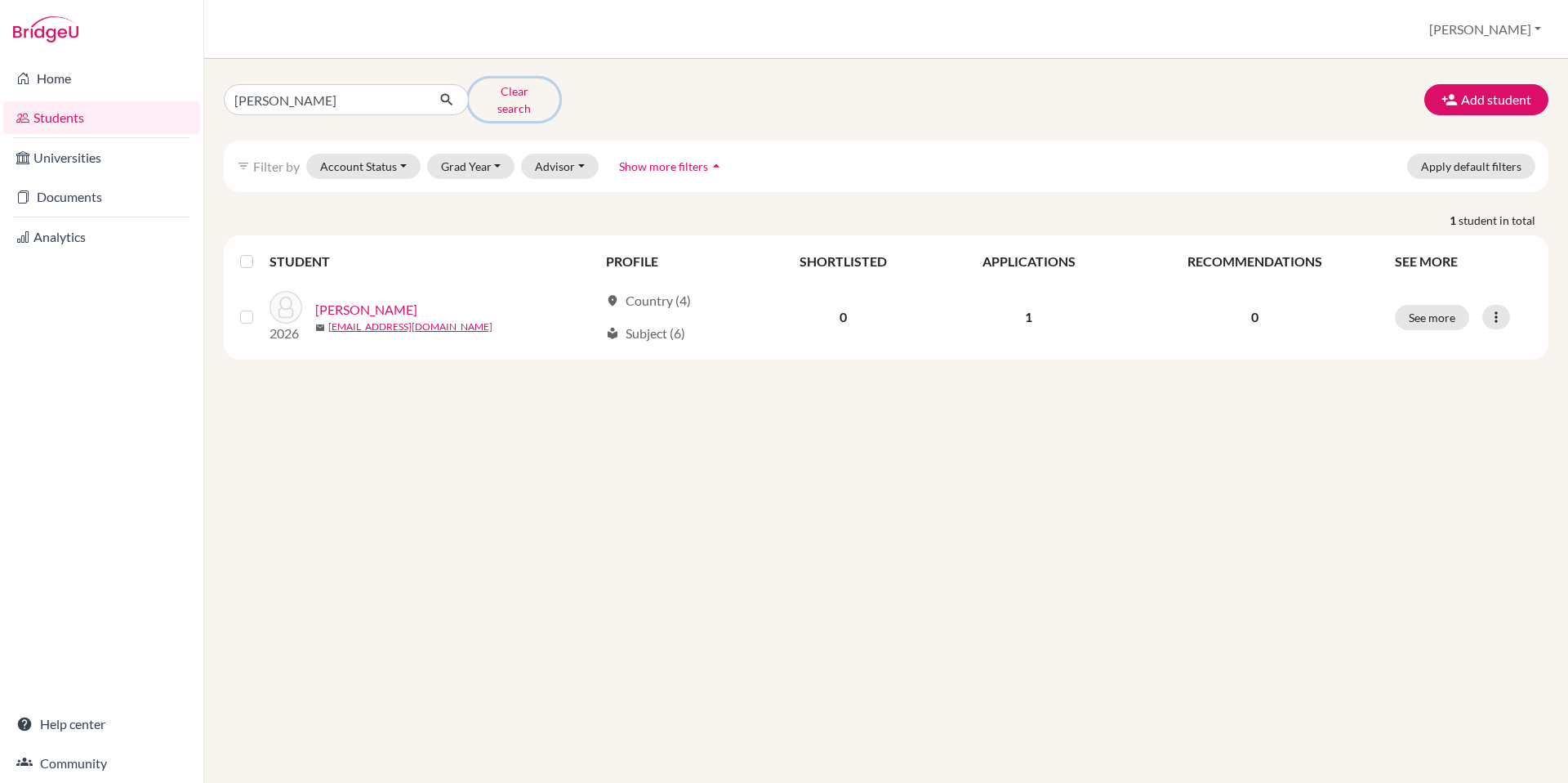
click at [504, 103] on button "Clear search" at bounding box center [514, 100] width 91 height 43
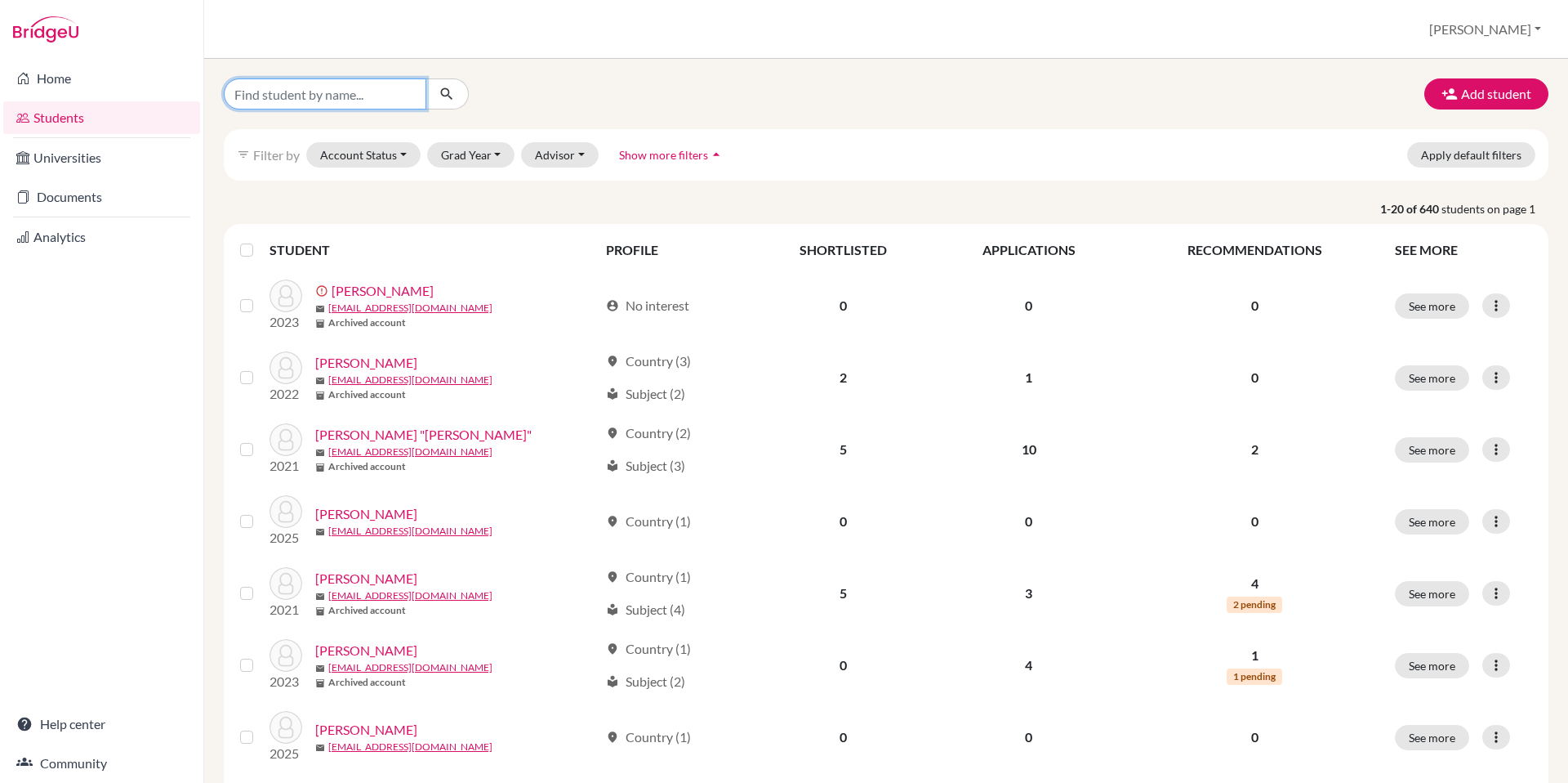
click at [367, 96] on input "Find student by name..." at bounding box center [325, 94] width 203 height 31
type input "[PERSON_NAME]"
click button "submit" at bounding box center [447, 94] width 44 height 31
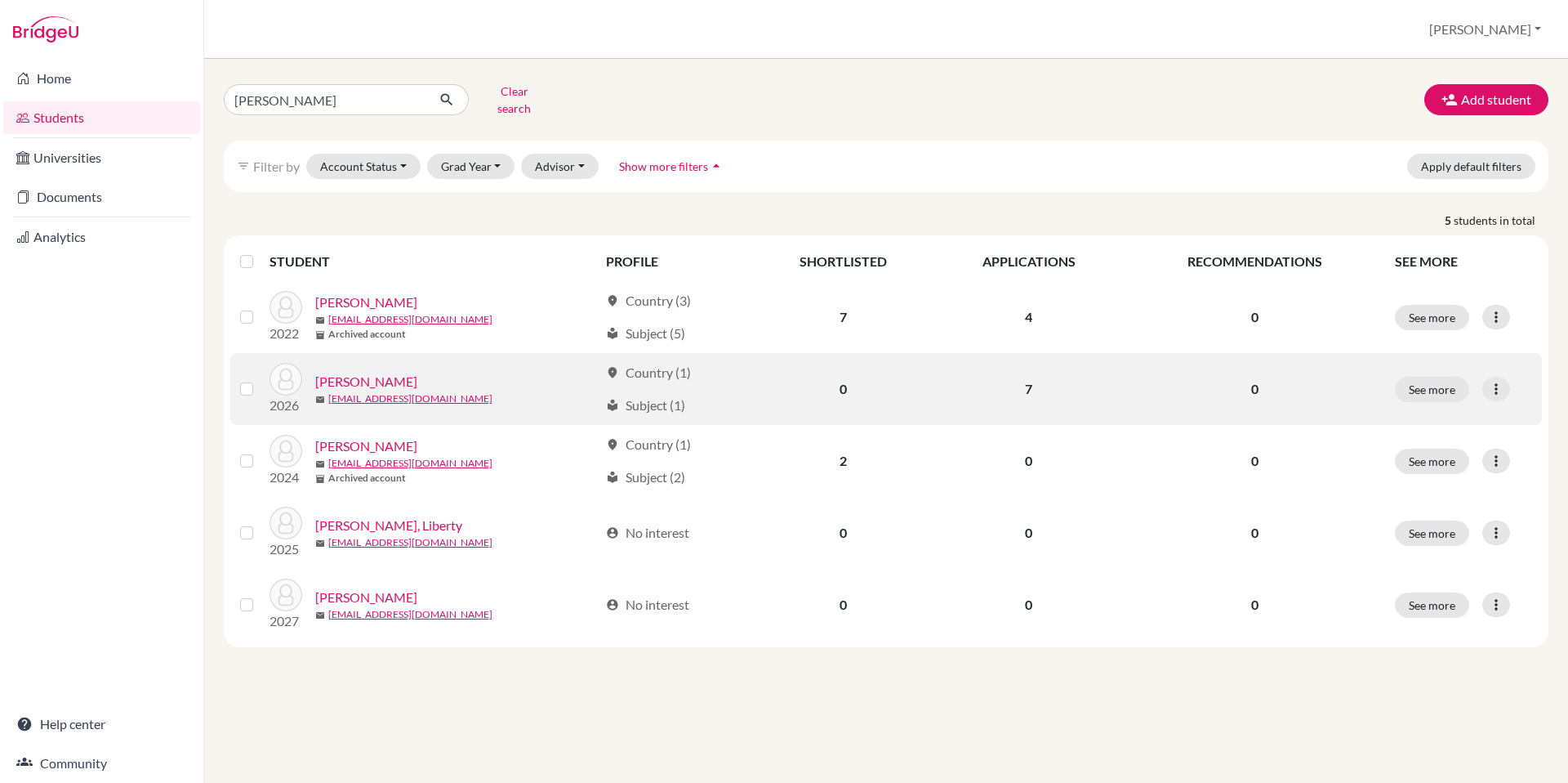
click at [349, 372] on link "[PERSON_NAME]" at bounding box center [366, 381] width 102 height 20
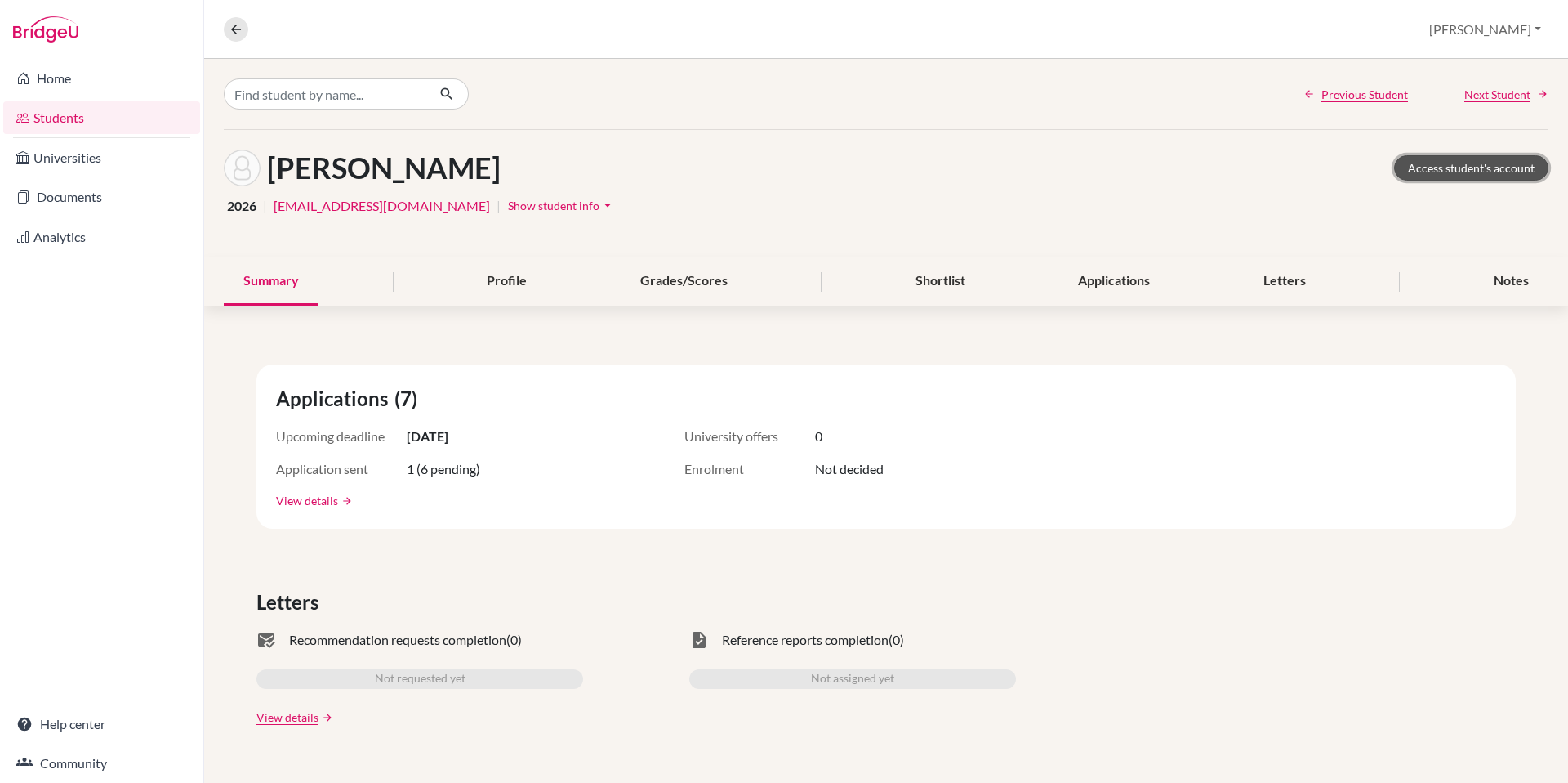
click at [1458, 178] on link "Access student's account" at bounding box center [1471, 168] width 154 height 26
